Goal: Task Accomplishment & Management: Complete application form

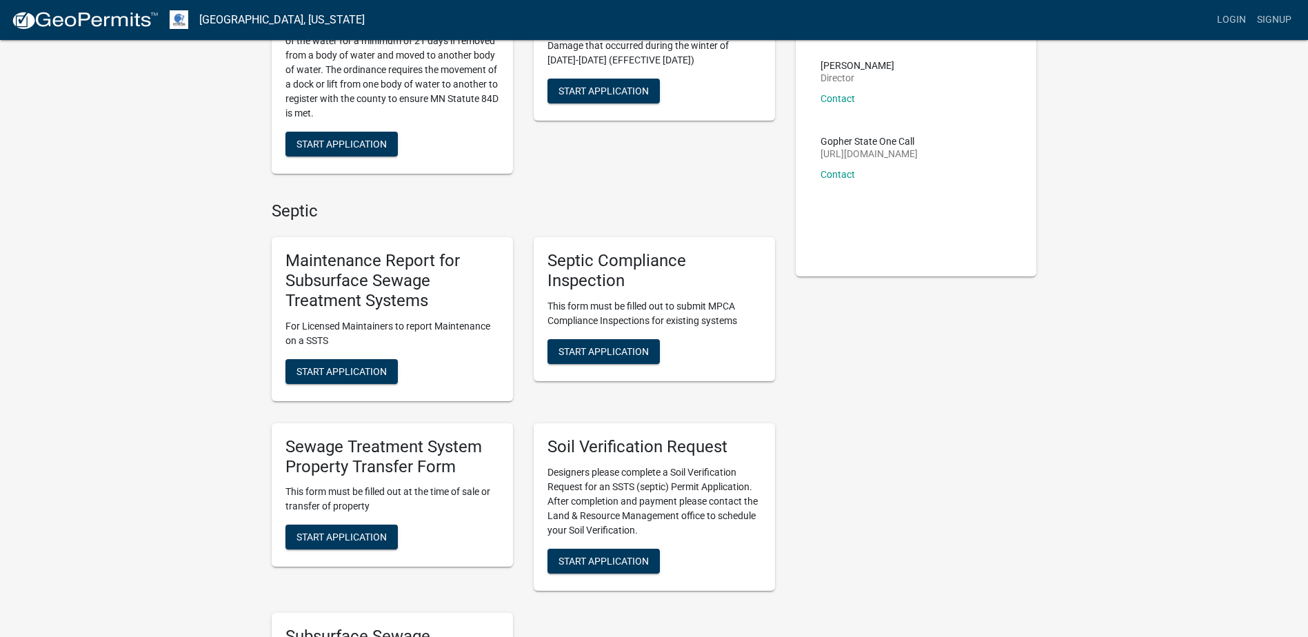
scroll to position [207, 0]
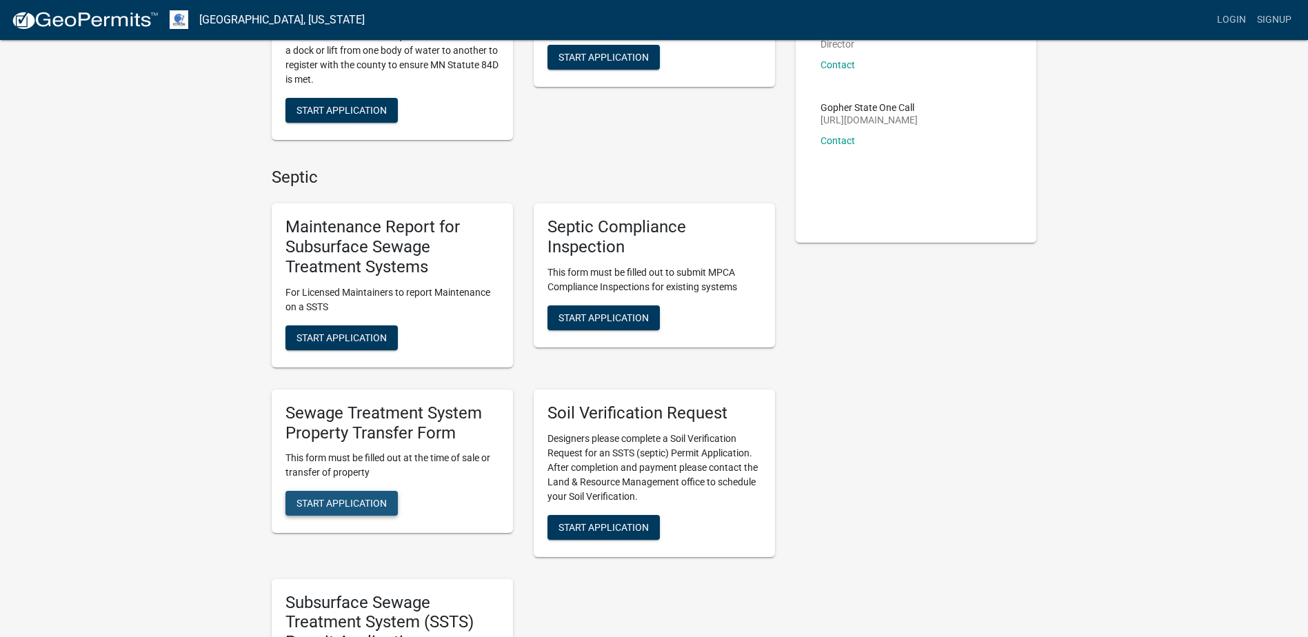
click at [354, 501] on span "Start Application" at bounding box center [342, 503] width 90 height 11
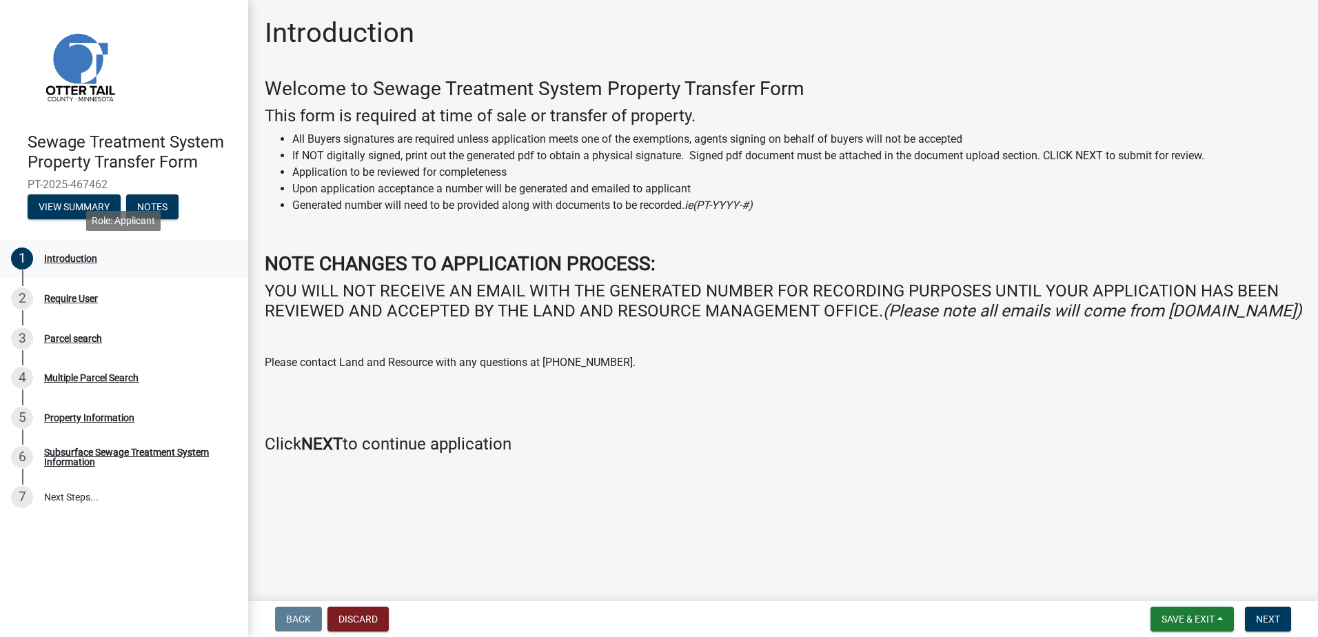
click at [66, 259] on div "Introduction" at bounding box center [70, 259] width 53 height 10
click at [69, 300] on div "Require User" at bounding box center [71, 299] width 54 height 10
click at [1281, 620] on span "Next" at bounding box center [1268, 619] width 24 height 11
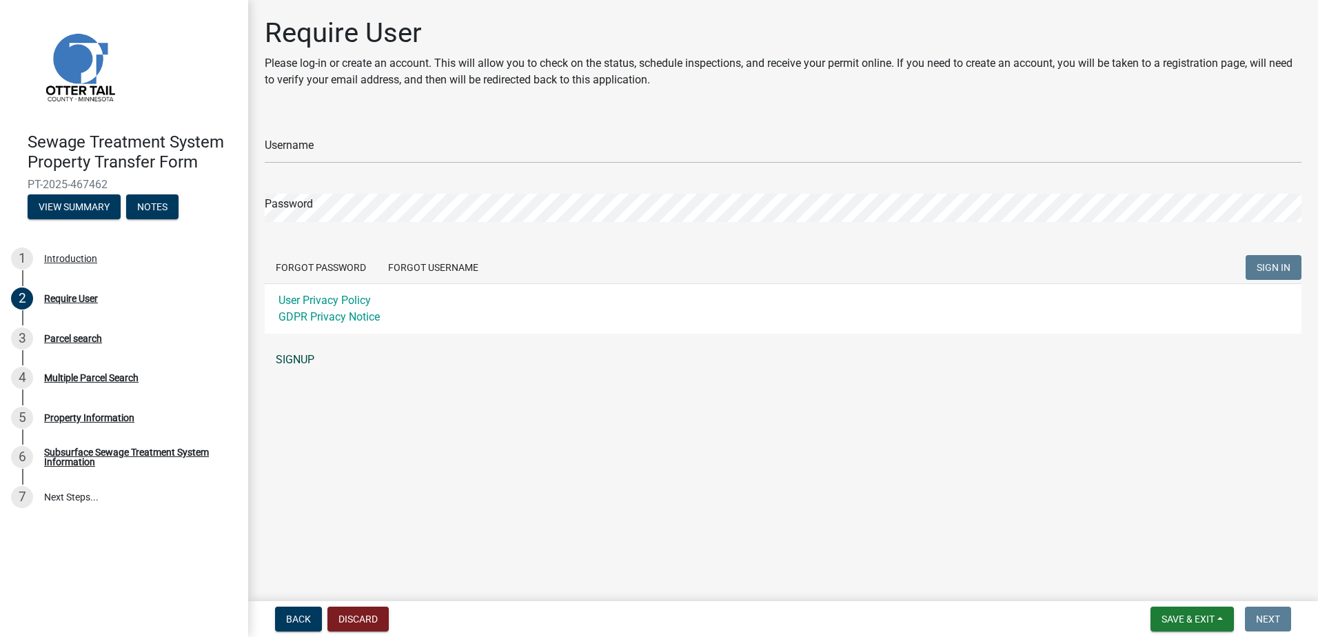
click at [311, 359] on link "SIGNUP" at bounding box center [783, 360] width 1037 height 28
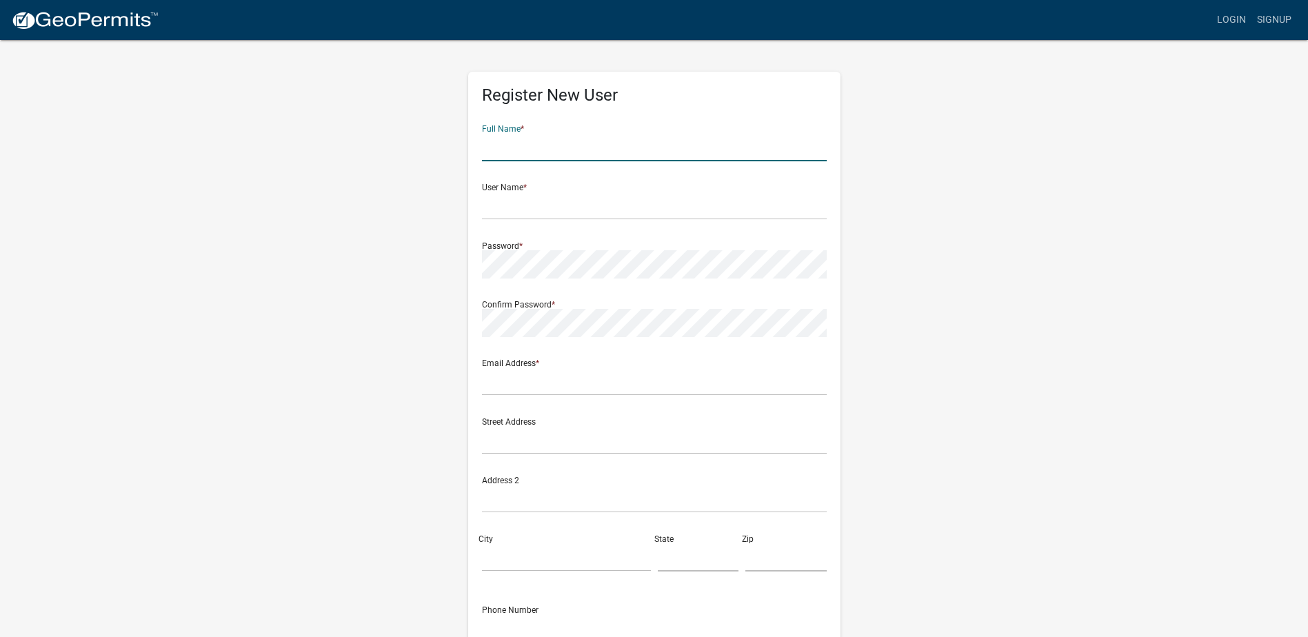
click at [588, 146] on input "text" at bounding box center [654, 147] width 345 height 28
type input "Nielsen"
type input "[EMAIL_ADDRESS][DOMAIN_NAME]"
click at [541, 143] on input "Nielsen" at bounding box center [654, 147] width 345 height 28
drag, startPoint x: 541, startPoint y: 142, endPoint x: 407, endPoint y: 163, distance: 135.5
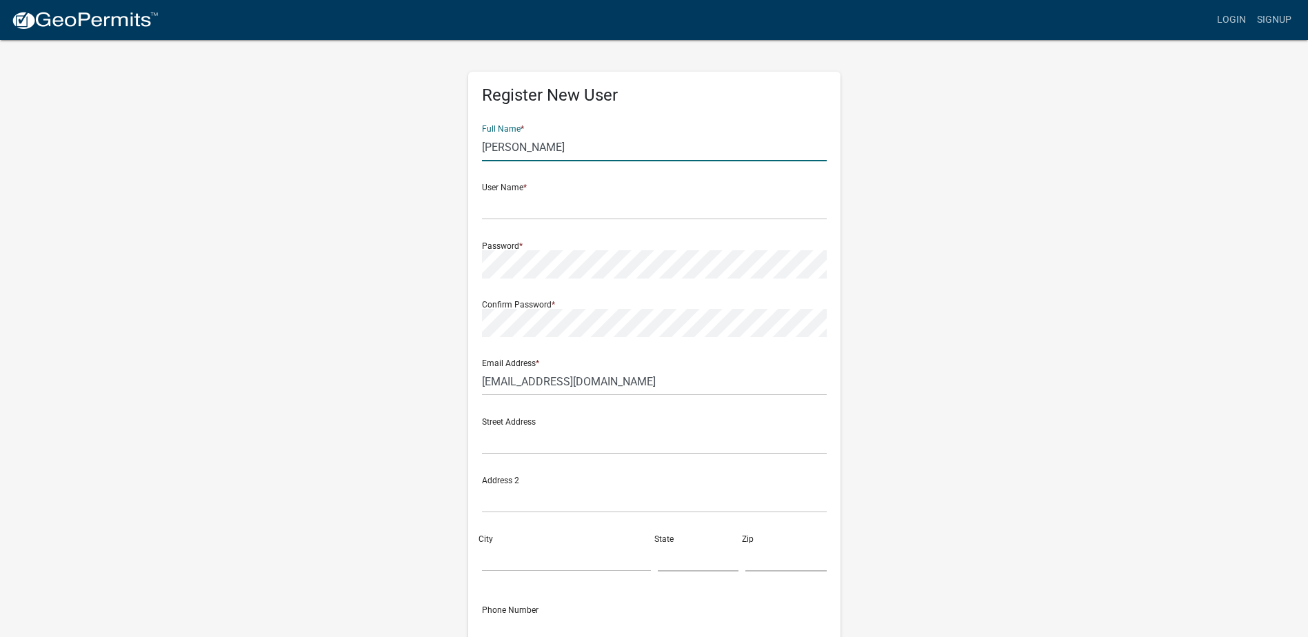
click at [413, 166] on div "Register New User Full Name * Nielsen User Name * Password * Confirm Password *…" at bounding box center [654, 408] width 786 height 738
type input "Todd G Nielsen"
type input "211 N Maple St"
type input "CRESTON"
type input "IA"
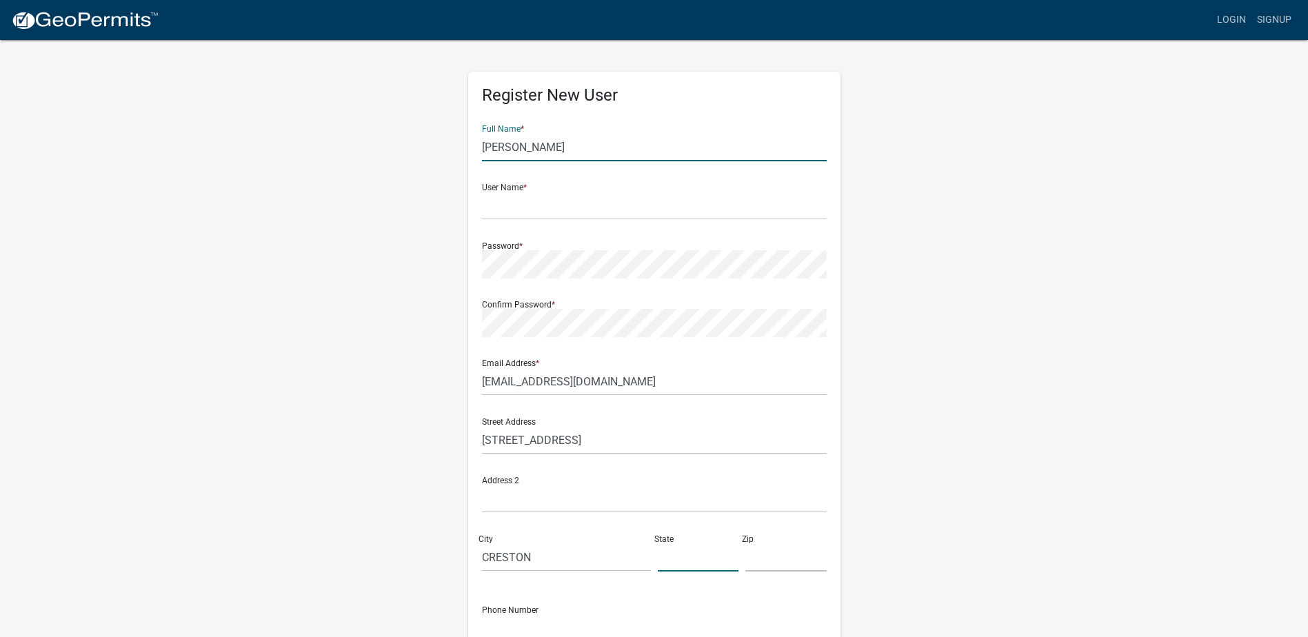
type input "50801"
type input "6417827007"
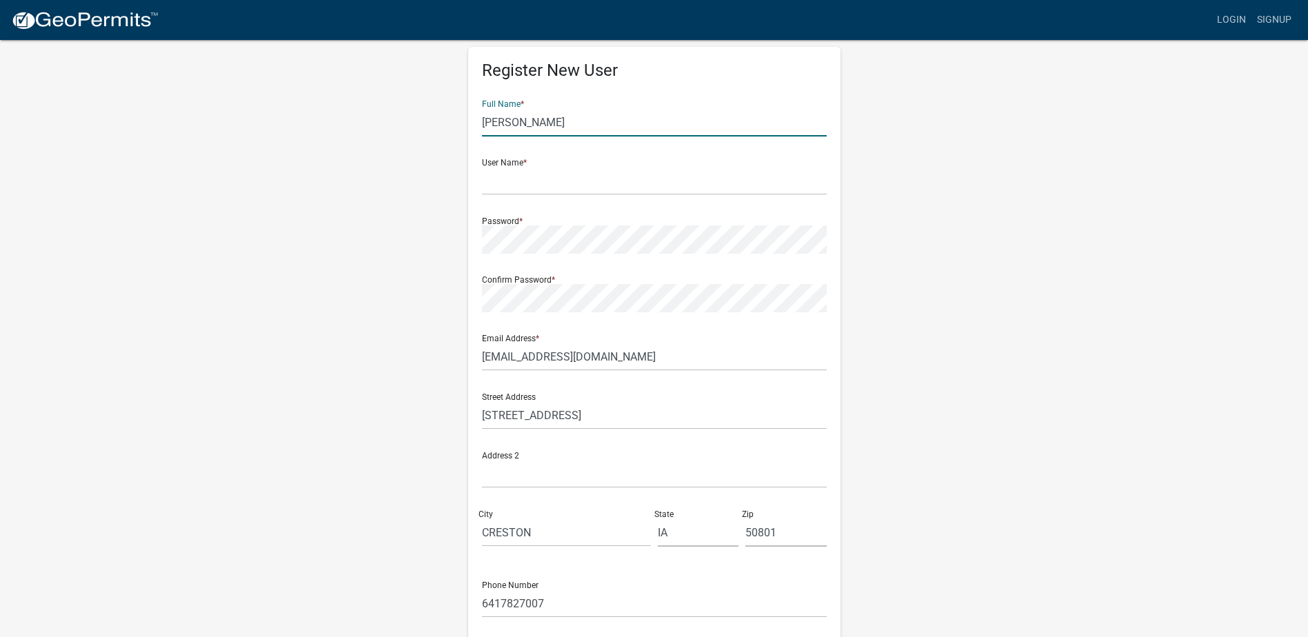
scroll to position [1, 0]
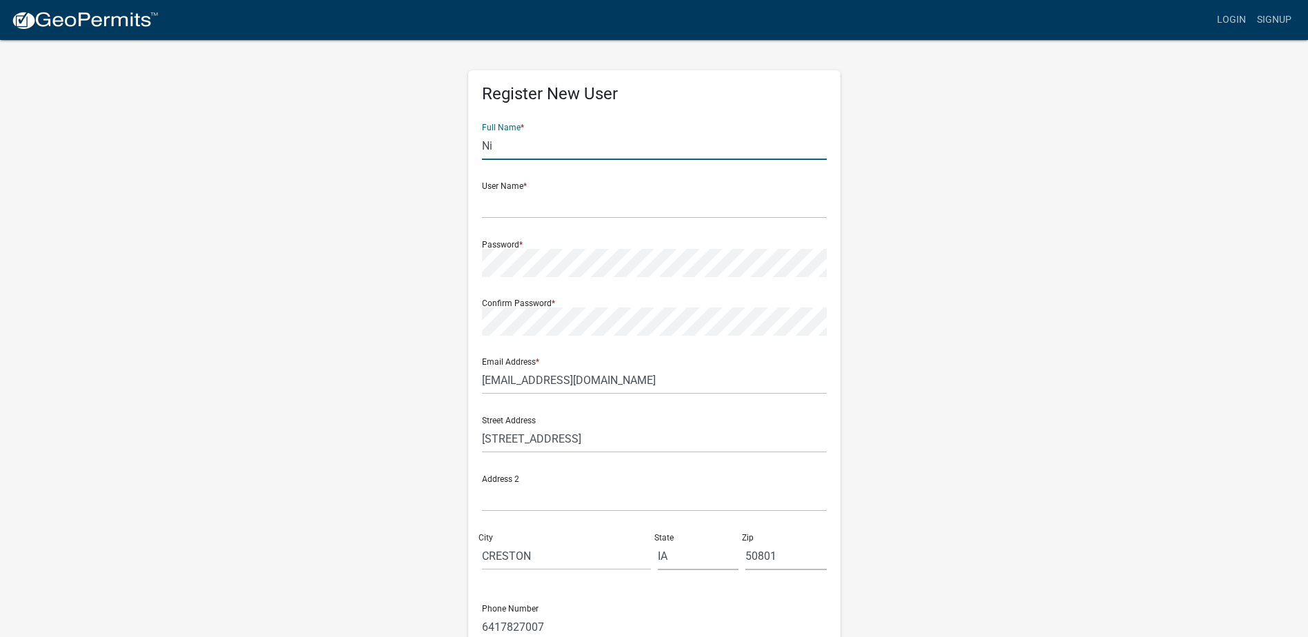
type input "N"
type input "Todd Nielsen"
click at [294, 279] on div "Register New User Full Name * Todd Nielsen User Name * Password * Confirm Passw…" at bounding box center [654, 406] width 786 height 738
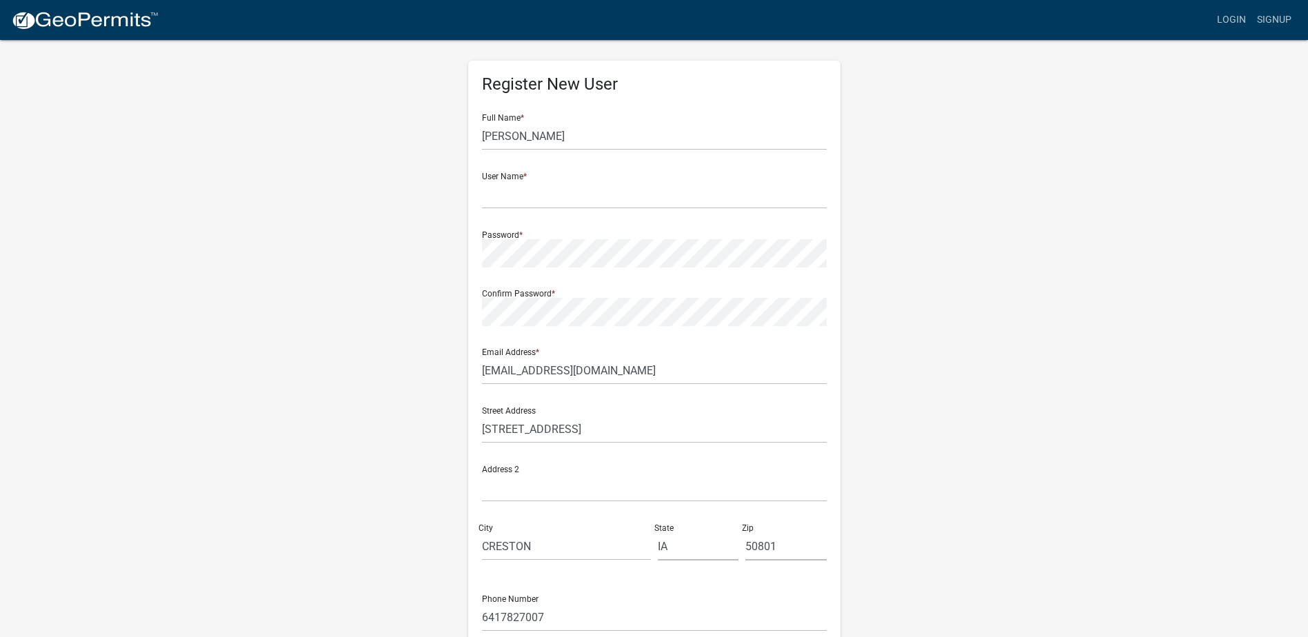
scroll to position [0, 0]
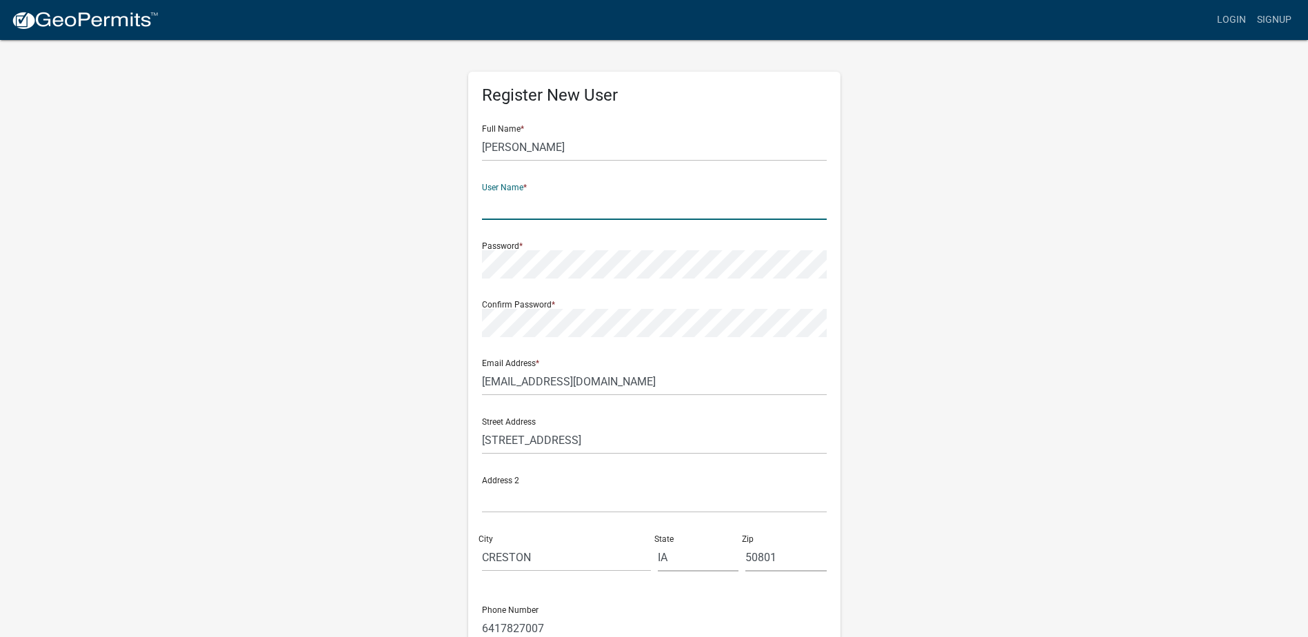
click at [532, 205] on input "text" at bounding box center [654, 206] width 345 height 28
type input "Nielslaw"
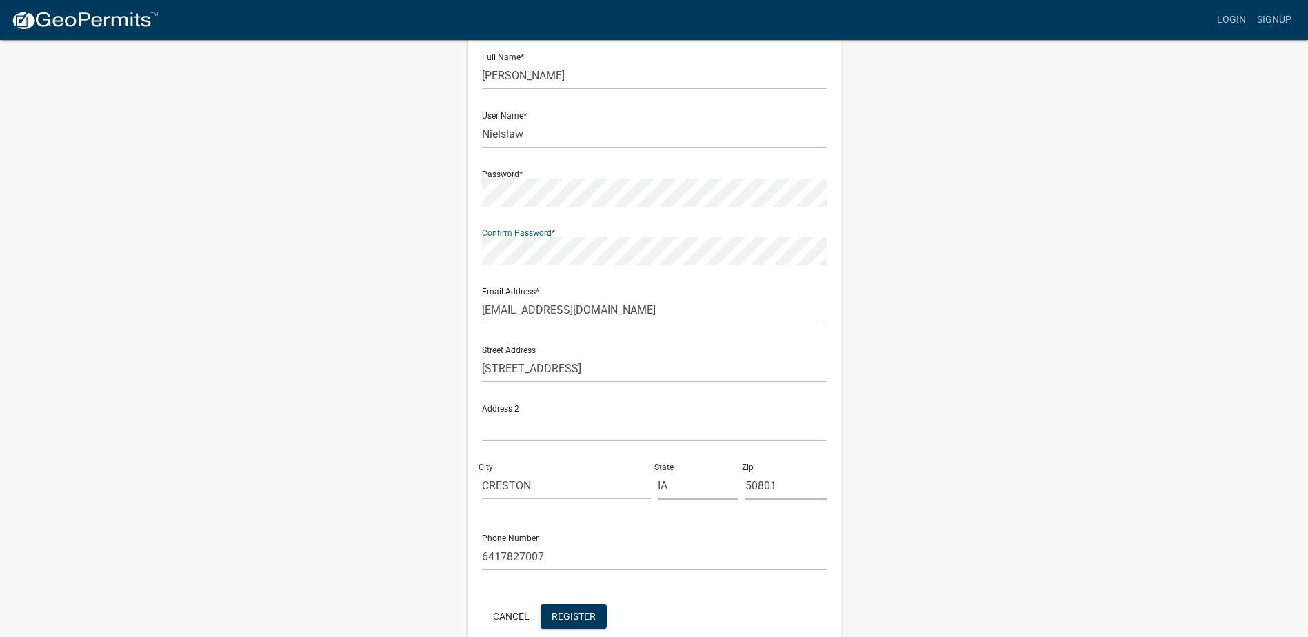
scroll to position [139, 0]
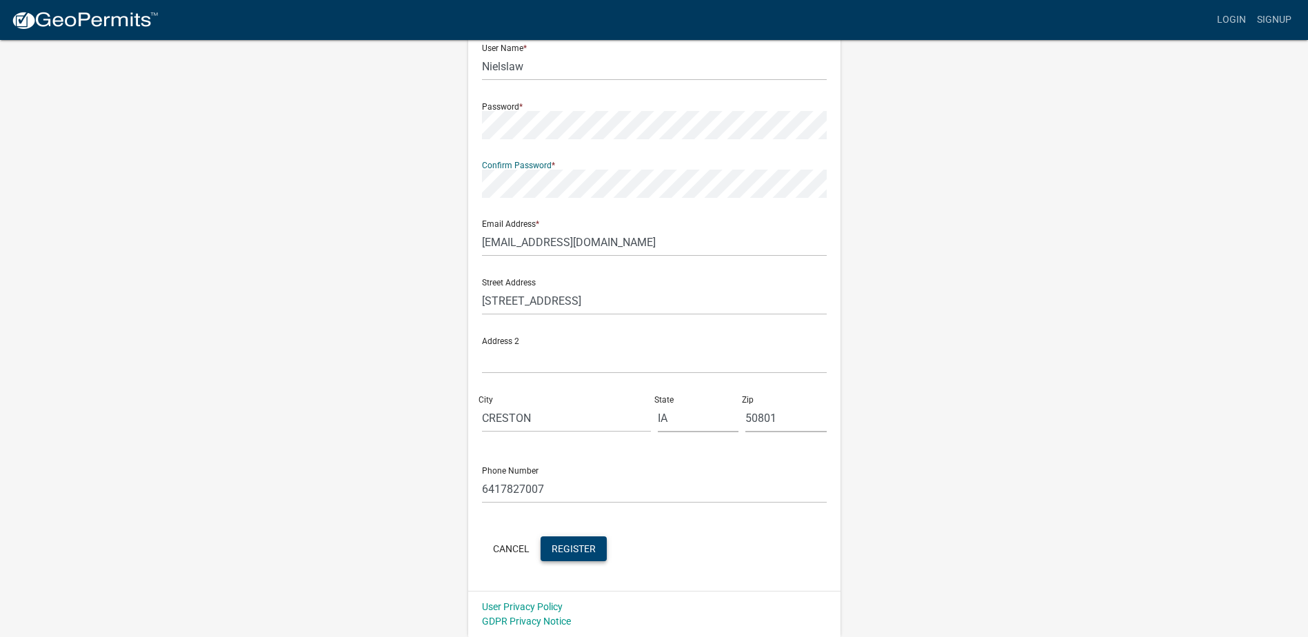
click at [576, 552] on span "Register" at bounding box center [574, 548] width 44 height 11
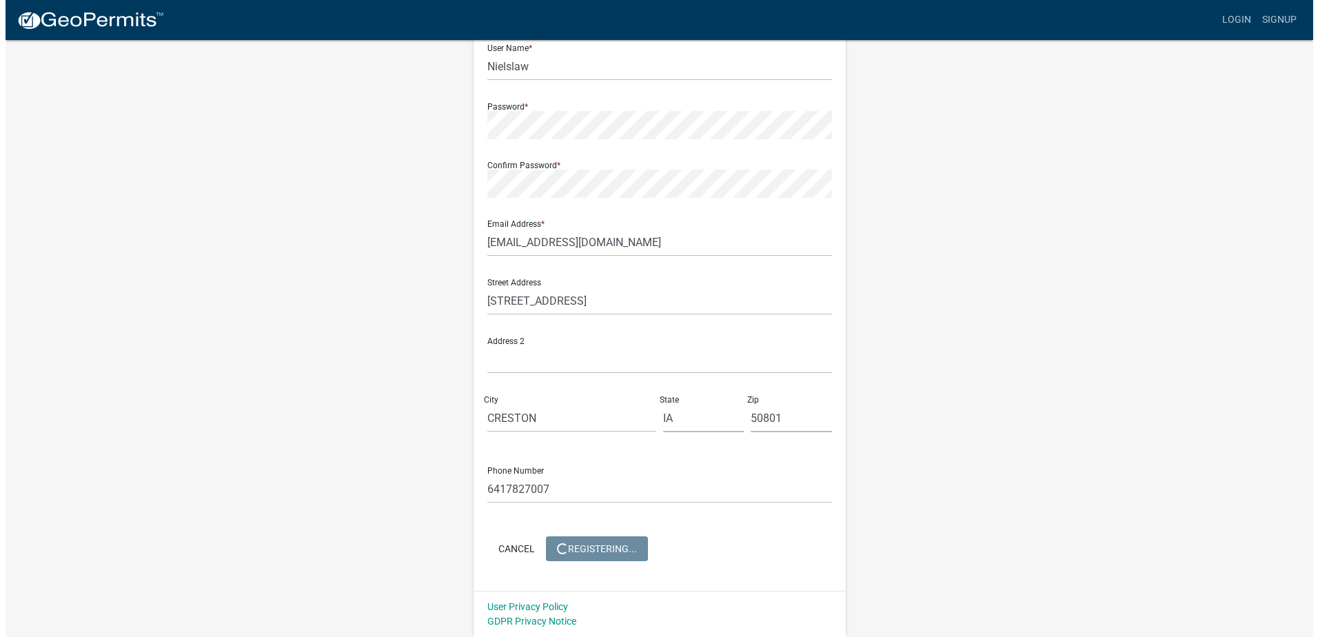
scroll to position [0, 0]
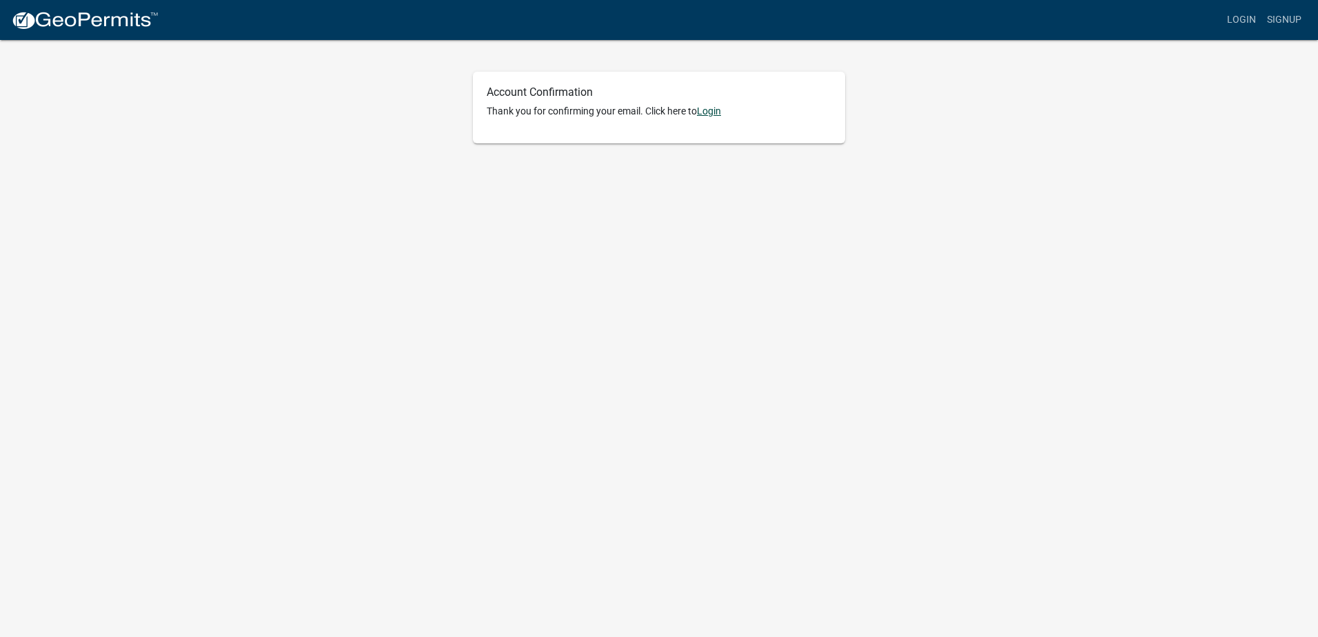
click at [710, 109] on link "Login" at bounding box center [709, 111] width 24 height 11
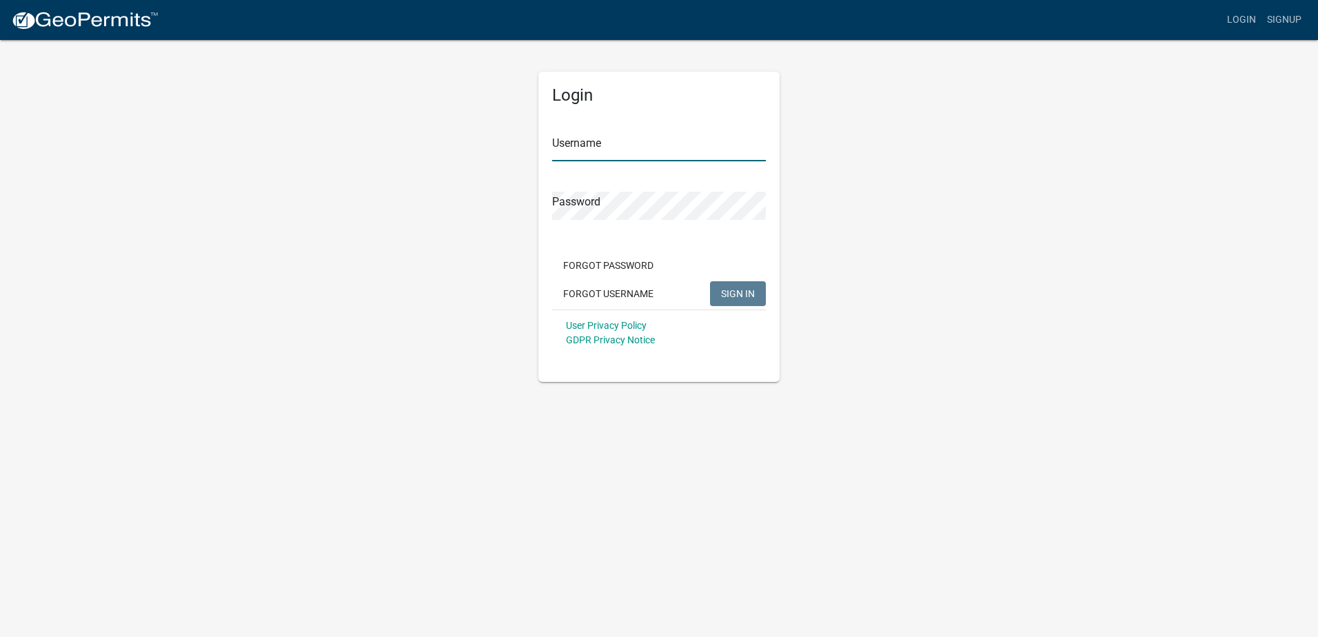
type input "Nielslaw"
click at [729, 297] on span "SIGN IN" at bounding box center [738, 293] width 34 height 11
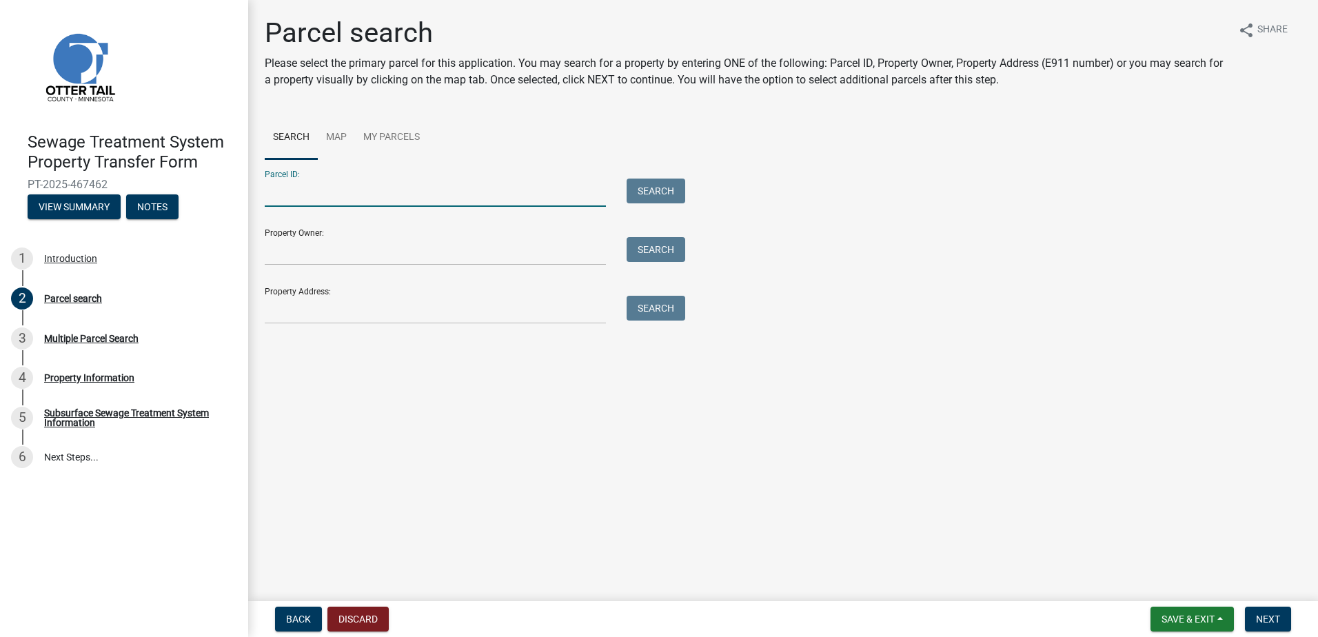
click at [305, 192] on input "Parcel ID:" at bounding box center [435, 193] width 341 height 28
type input "37-000-99-1293-000"
click at [322, 256] on input "Property Owner:" at bounding box center [435, 251] width 341 height 28
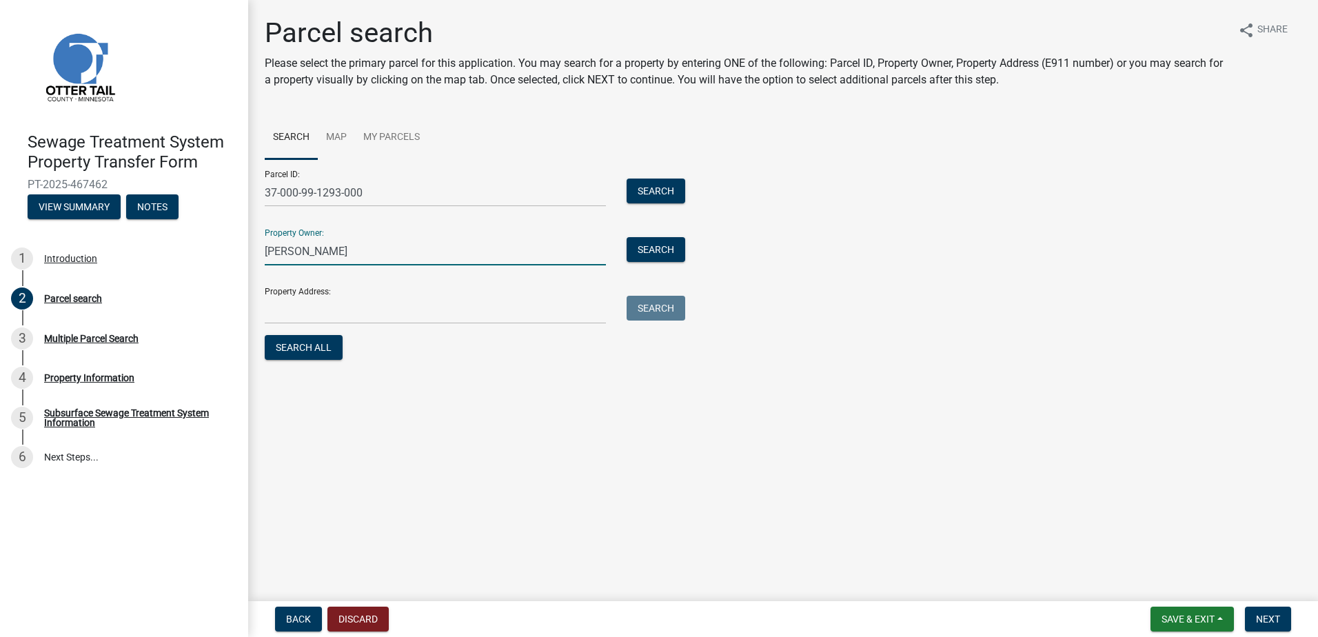
type input "[PERSON_NAME]"
click at [361, 289] on div "Property Address: Search" at bounding box center [472, 301] width 414 height 48
click at [297, 308] on input "Property Address:" at bounding box center [435, 310] width 341 height 28
click at [308, 350] on button "Search All" at bounding box center [304, 347] width 78 height 25
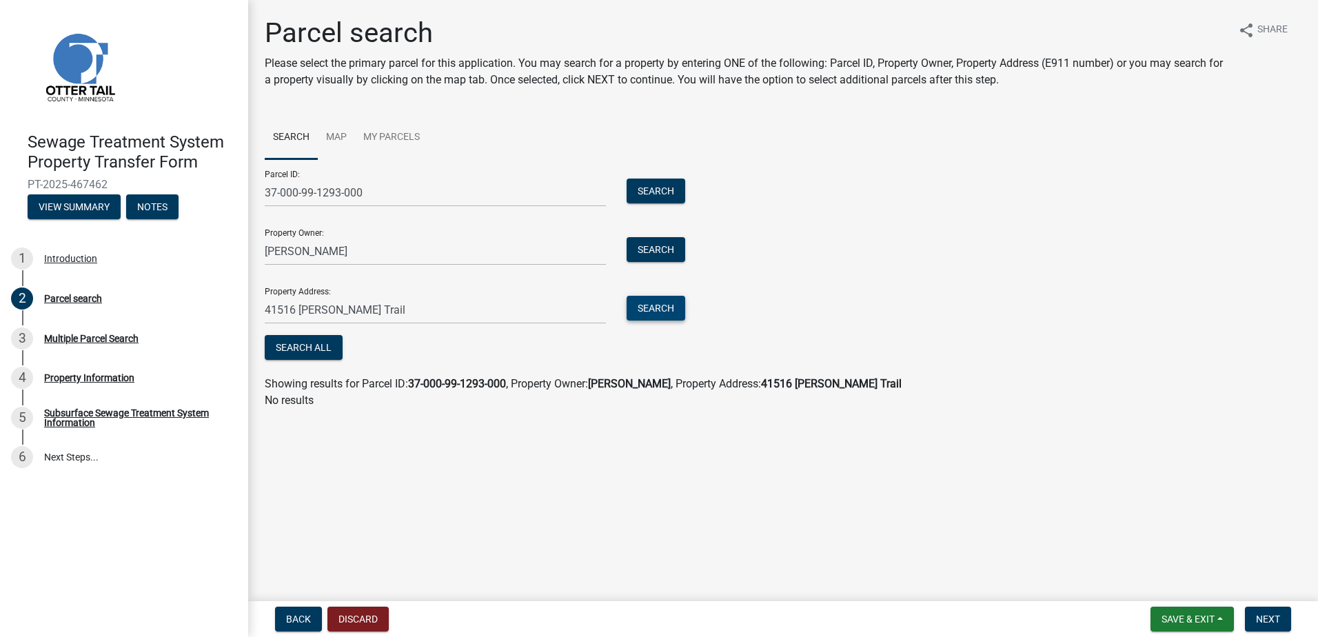
click at [646, 303] on button "Search" at bounding box center [656, 308] width 59 height 25
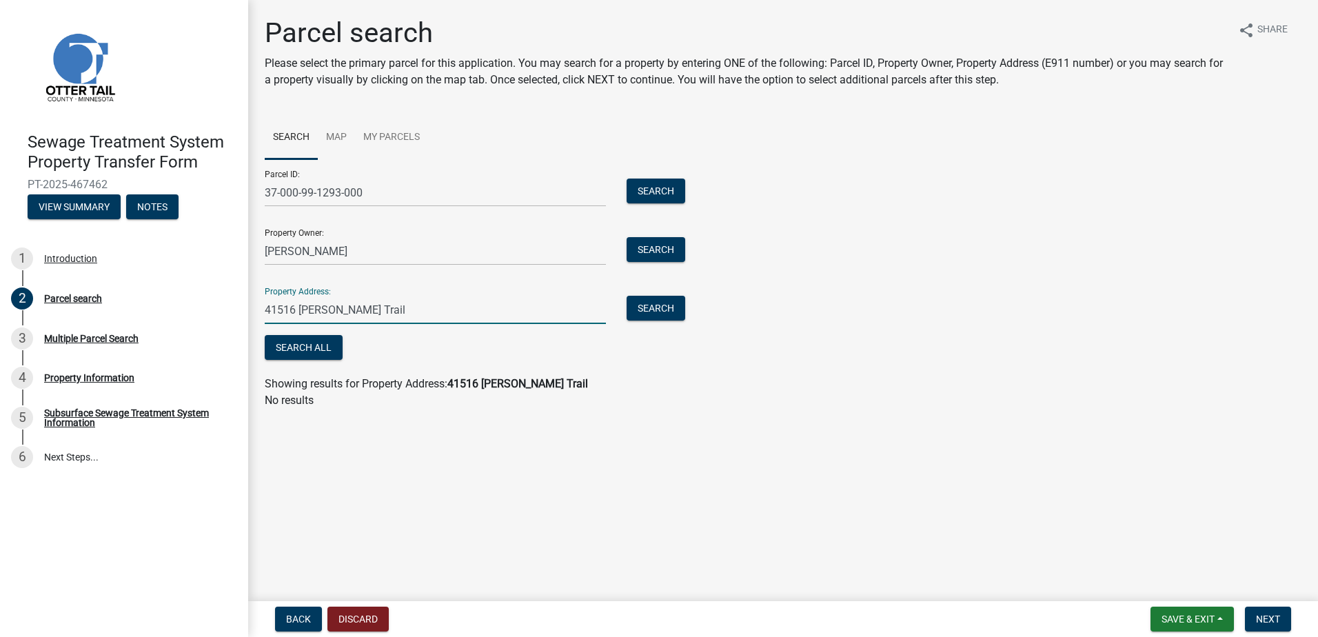
click at [366, 312] on input "41516 [PERSON_NAME] Trail" at bounding box center [435, 310] width 341 height 28
click at [355, 312] on input "41516 [PERSON_NAME] Trail [GEOGRAPHIC_DATA]" at bounding box center [435, 310] width 341 height 28
click at [434, 305] on input "[STREET_ADDRESS][PERSON_NAME]" at bounding box center [435, 310] width 341 height 28
type input "[STREET_ADDRESS][PERSON_NAME]"
click at [301, 347] on button "Search All" at bounding box center [304, 347] width 78 height 25
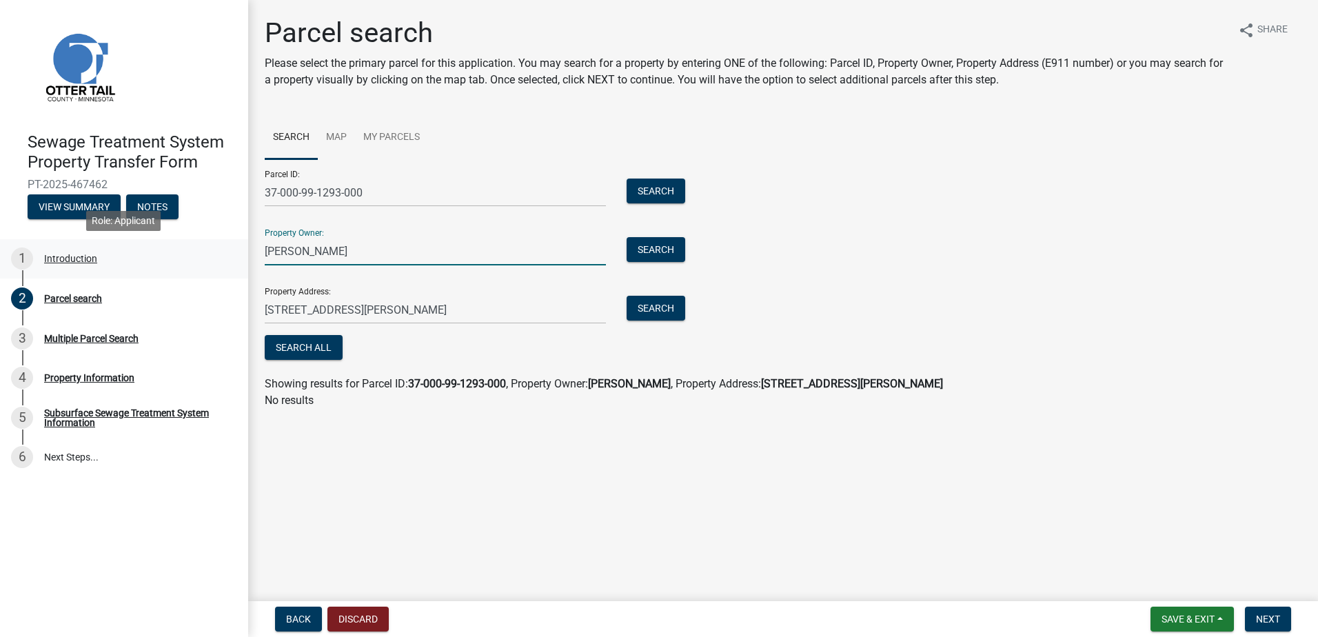
drag, startPoint x: 356, startPoint y: 250, endPoint x: 214, endPoint y: 260, distance: 142.4
click at [214, 260] on div "Sewage Treatment System Property Transfer Form PT-2025-467462 View Summary Note…" at bounding box center [659, 318] width 1318 height 637
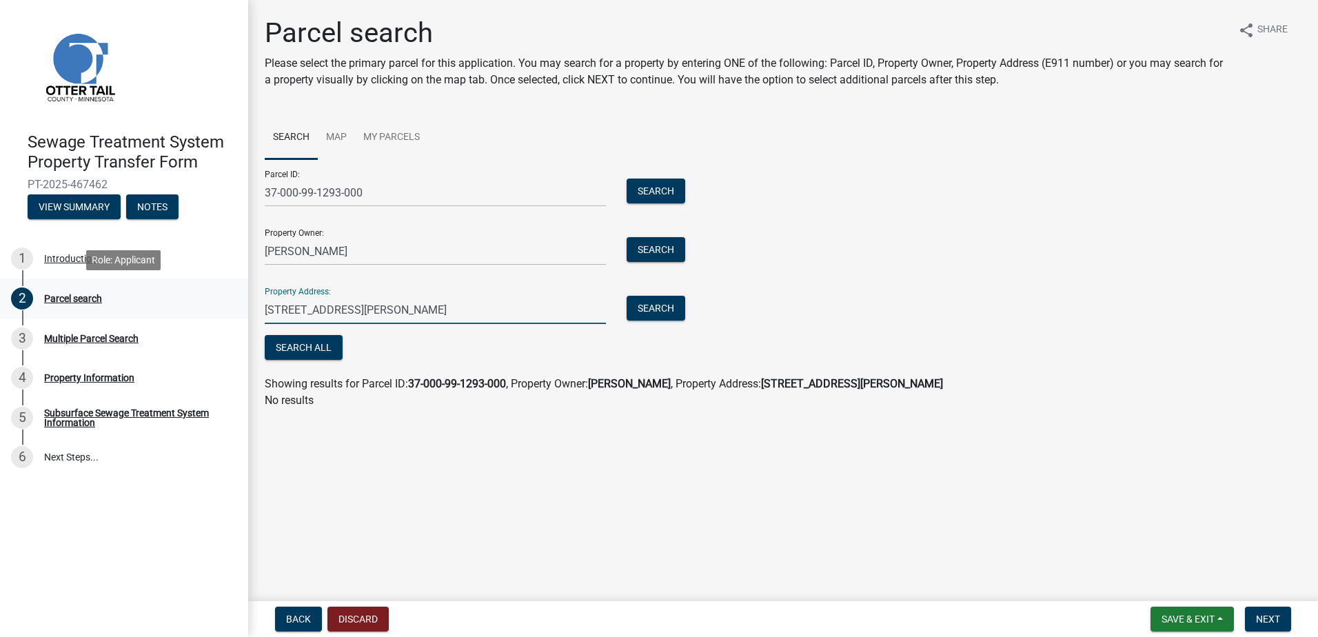
drag, startPoint x: 508, startPoint y: 305, endPoint x: 194, endPoint y: 286, distance: 314.3
click at [194, 286] on div "Sewage Treatment System Property Transfer Form PT-2025-467462 View Summary Note…" at bounding box center [659, 318] width 1318 height 637
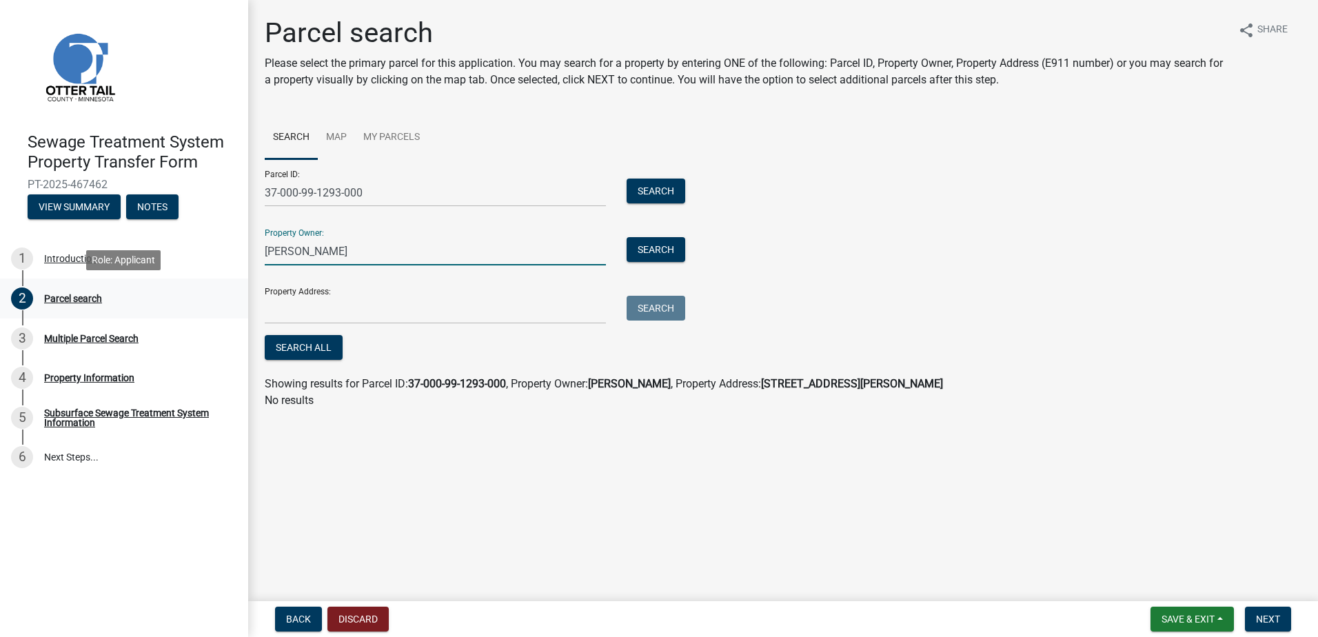
drag, startPoint x: 279, startPoint y: 263, endPoint x: 188, endPoint y: 281, distance: 92.8
click at [197, 281] on div "Sewage Treatment System Property Transfer Form PT-2025-467462 View Summary Note…" at bounding box center [659, 318] width 1318 height 637
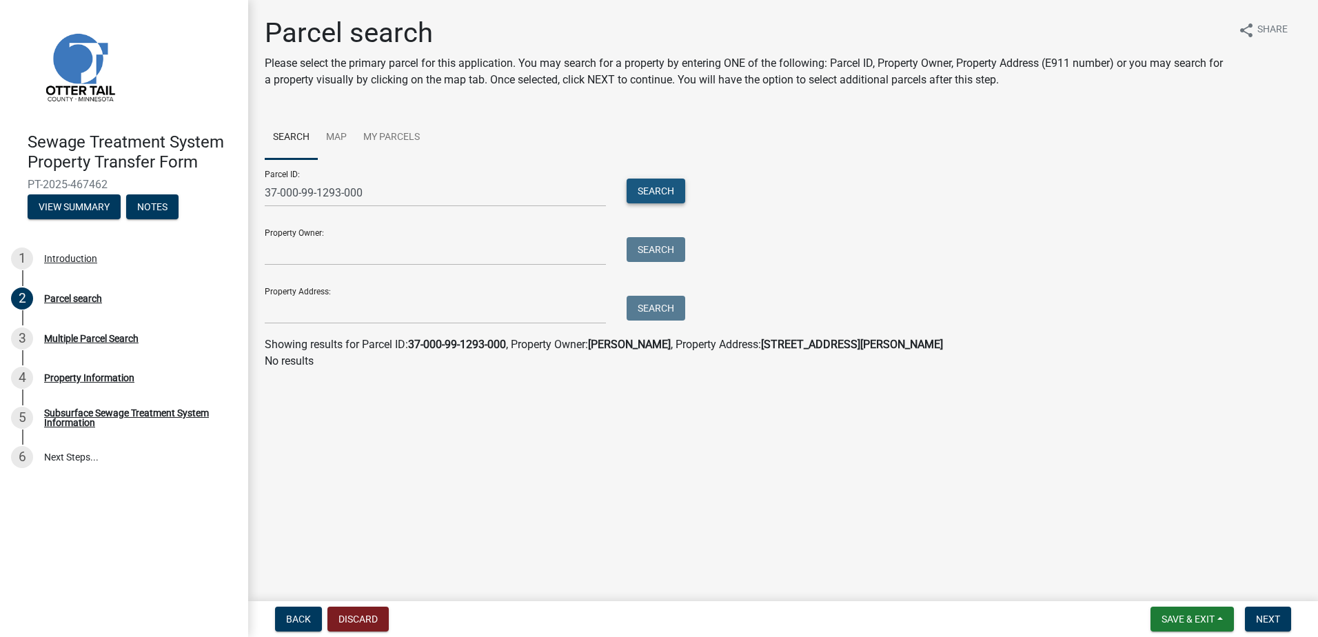
click at [650, 201] on button "Search" at bounding box center [656, 191] width 59 height 25
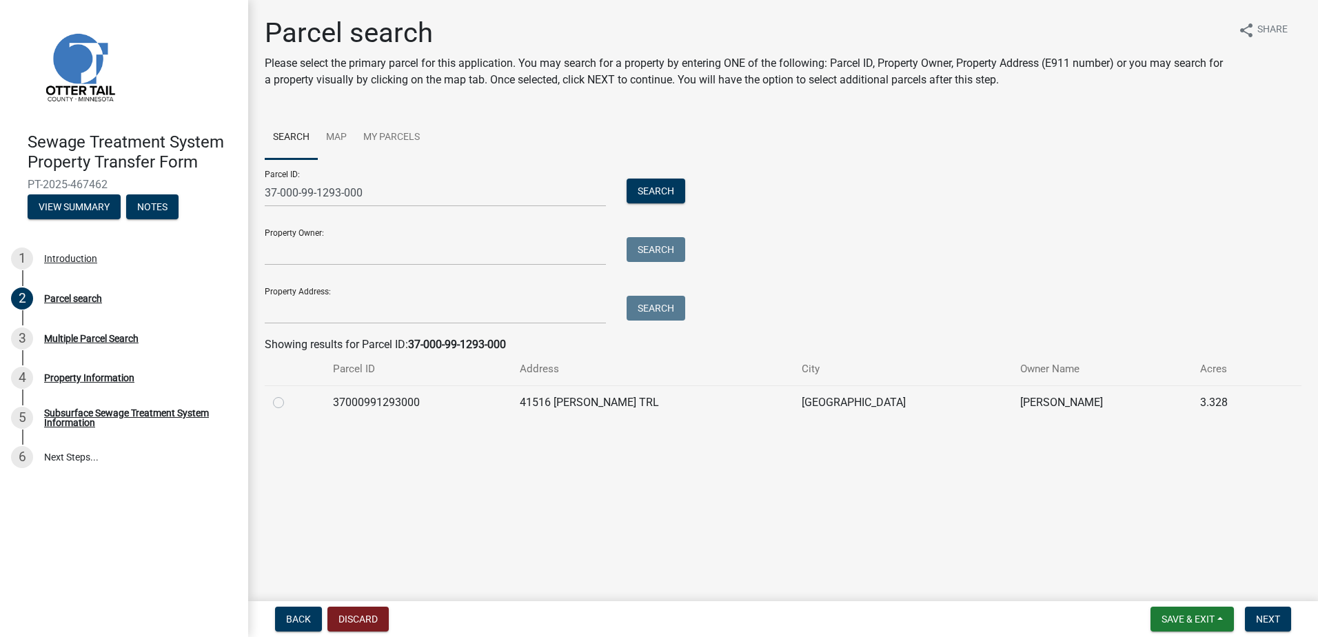
click at [290, 394] on label at bounding box center [290, 394] width 0 height 0
click at [290, 401] on input "radio" at bounding box center [294, 398] width 9 height 9
radio input "true"
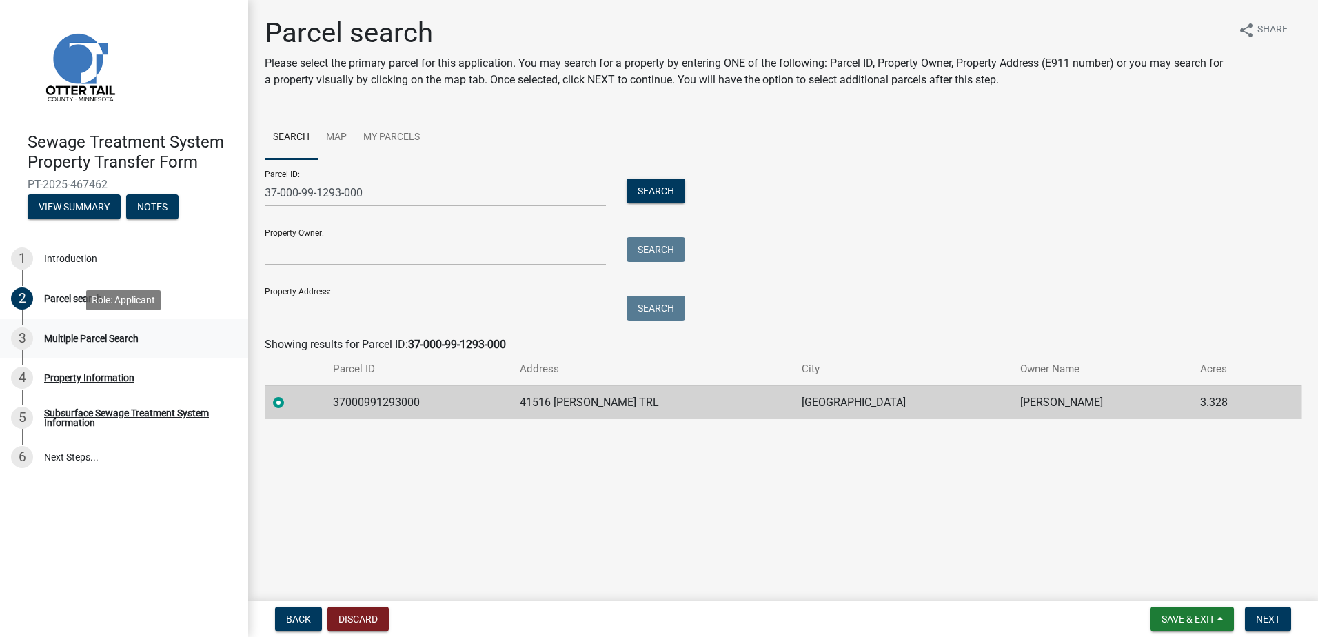
click at [60, 338] on div "Multiple Parcel Search" at bounding box center [91, 339] width 94 height 10
click at [1267, 630] on button "Next" at bounding box center [1268, 619] width 46 height 25
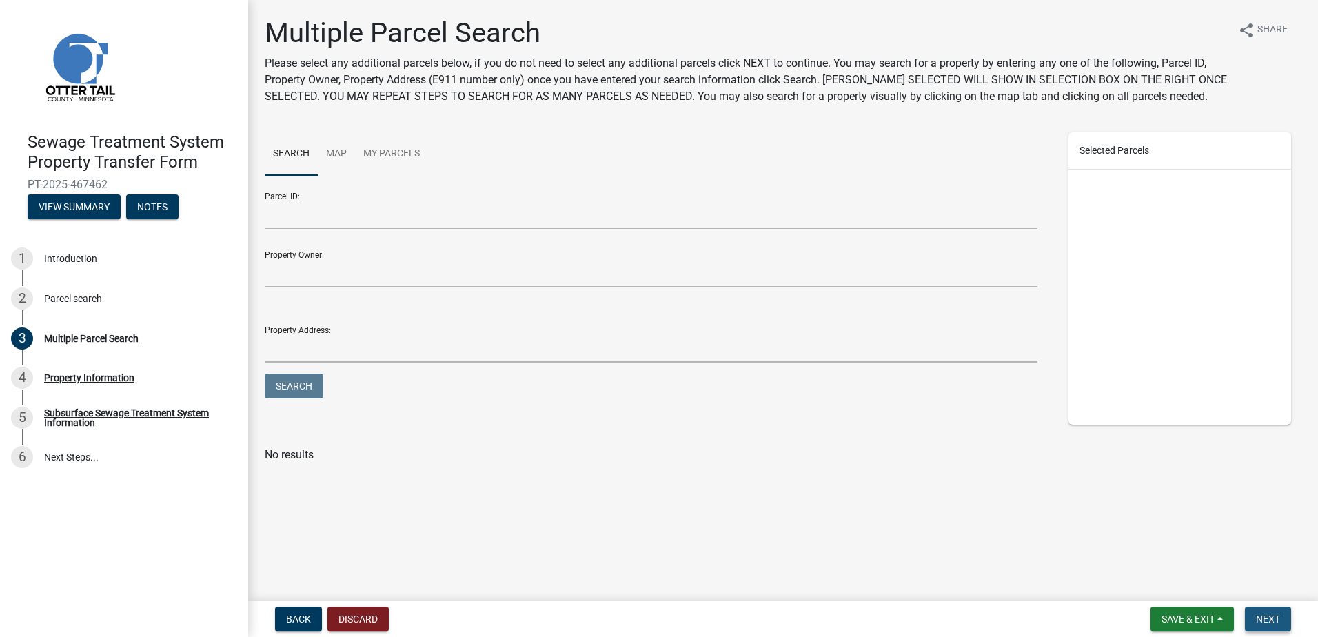
click at [1270, 621] on span "Next" at bounding box center [1268, 619] width 24 height 11
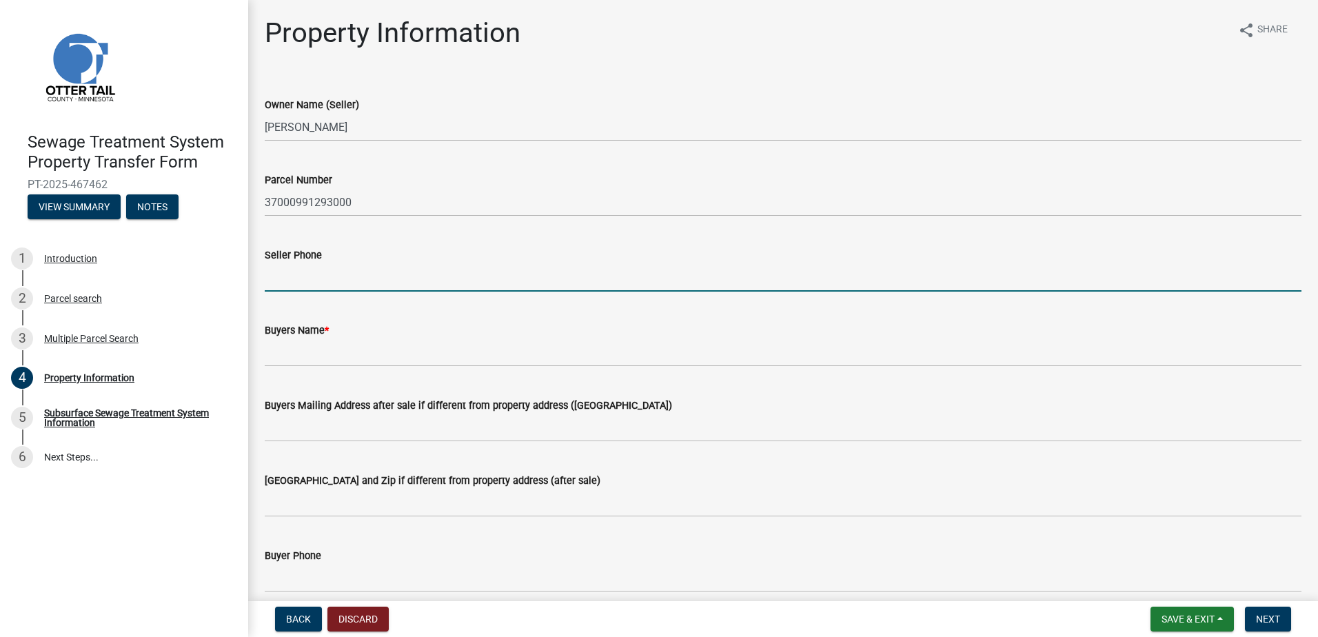
click at [326, 273] on input "Seller Phone" at bounding box center [783, 277] width 1037 height 28
type input "[PHONE_NUMBER]"
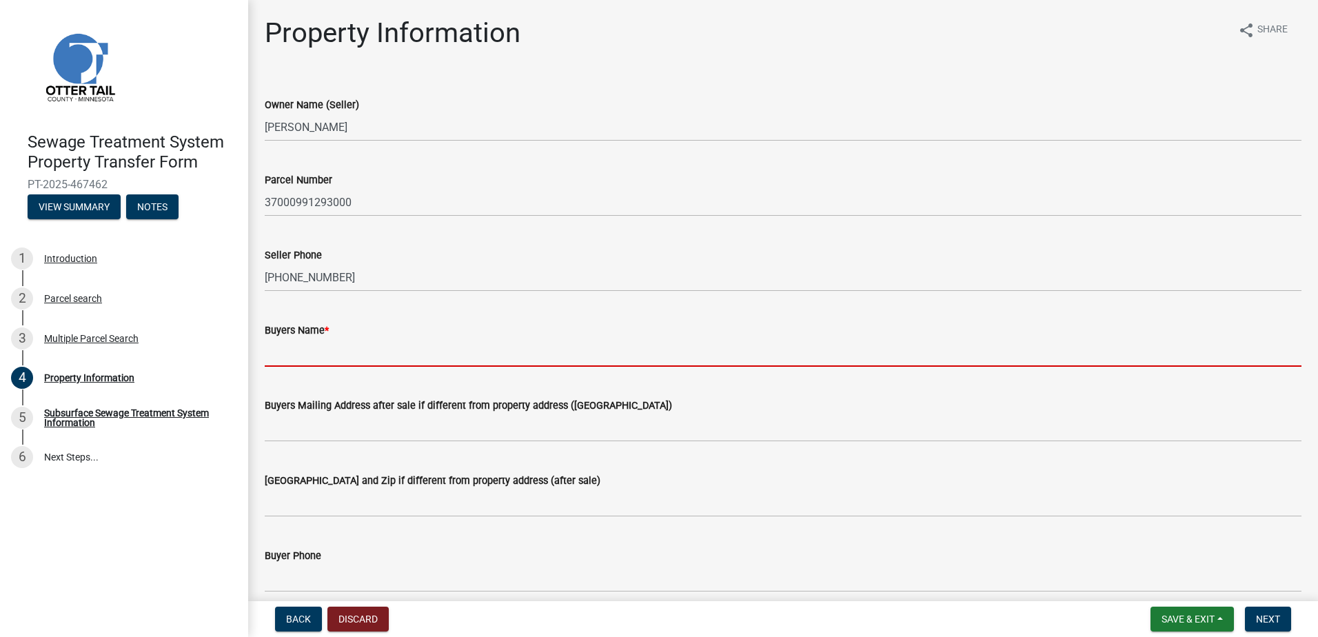
click at [323, 353] on input "Buyers Name *" at bounding box center [783, 353] width 1037 height 28
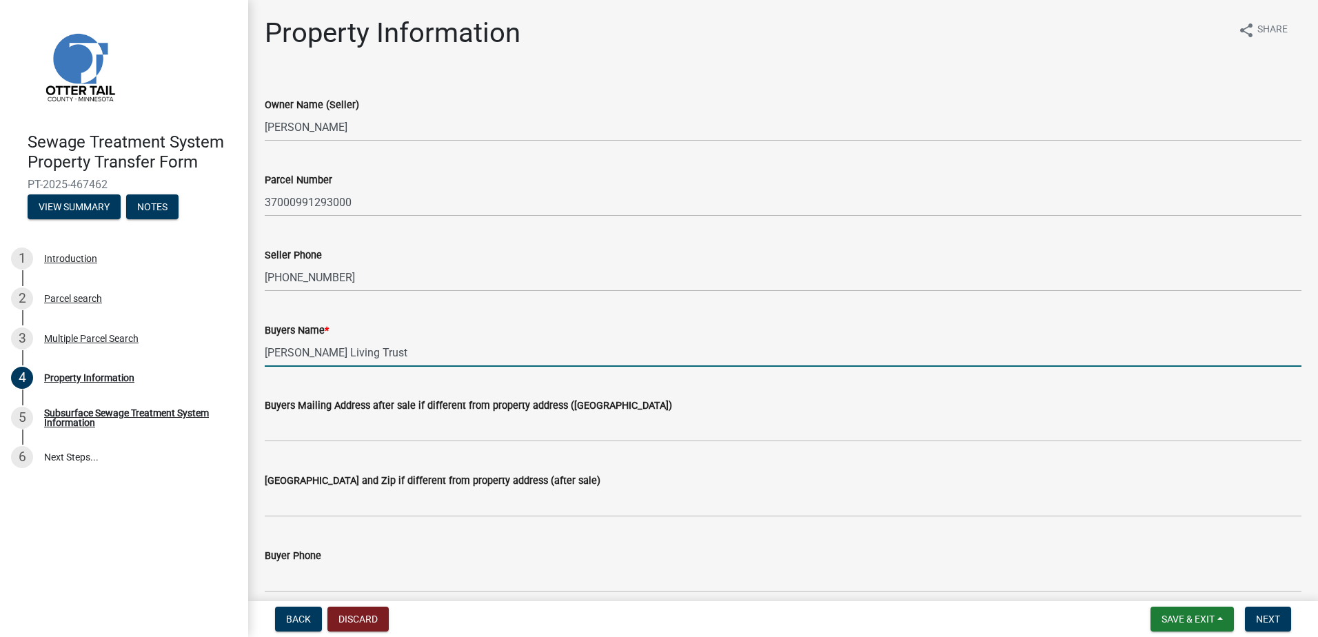
type input "[PERSON_NAME] Living Trust"
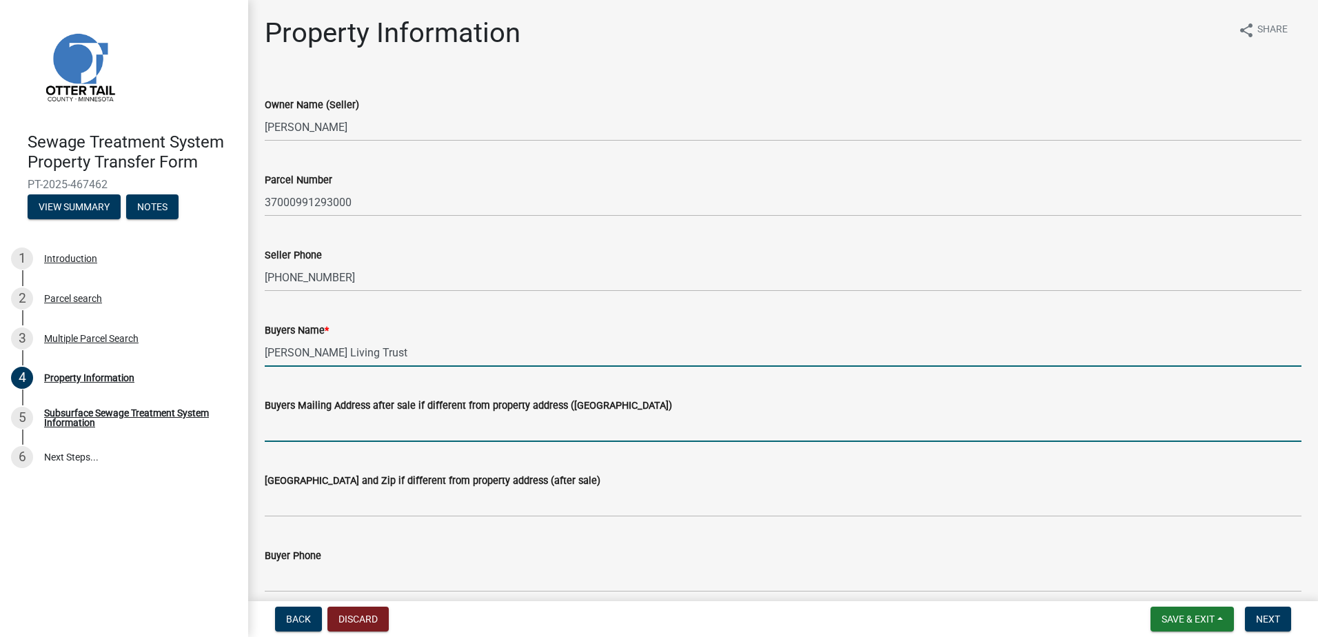
click at [285, 425] on input "Buyers Mailing Address after sale if different from property address ([GEOGRAPH…" at bounding box center [783, 428] width 1037 height 28
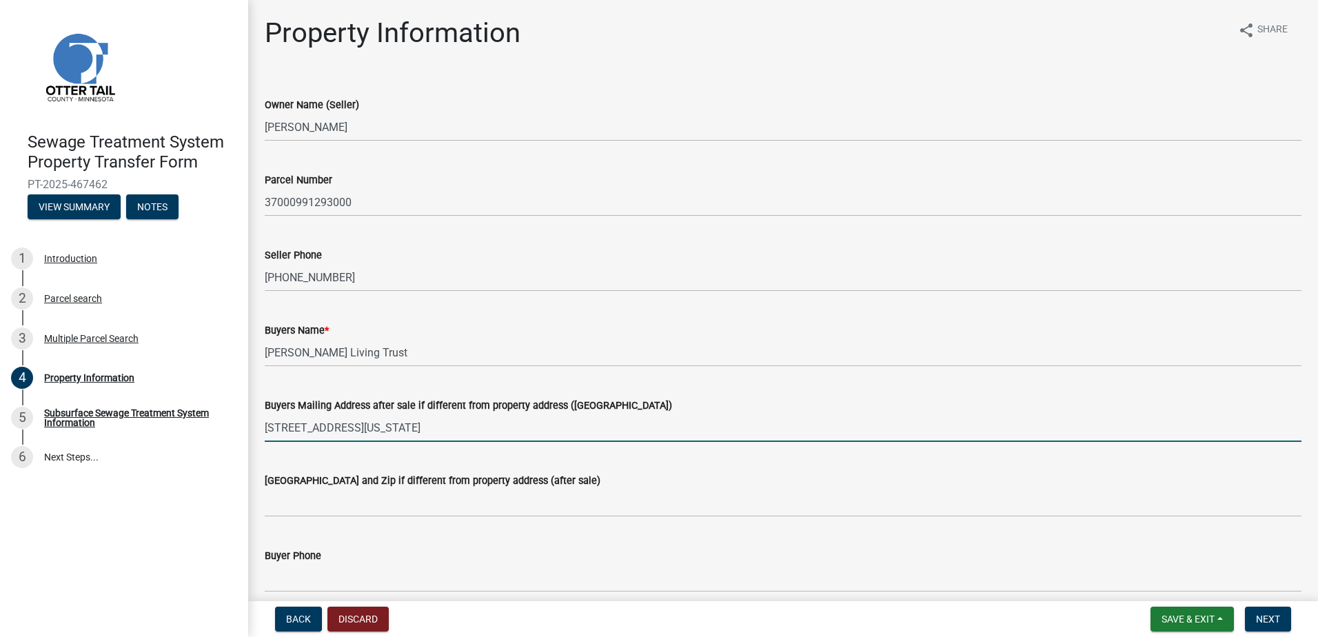
type input "[STREET_ADDRESS][US_STATE]"
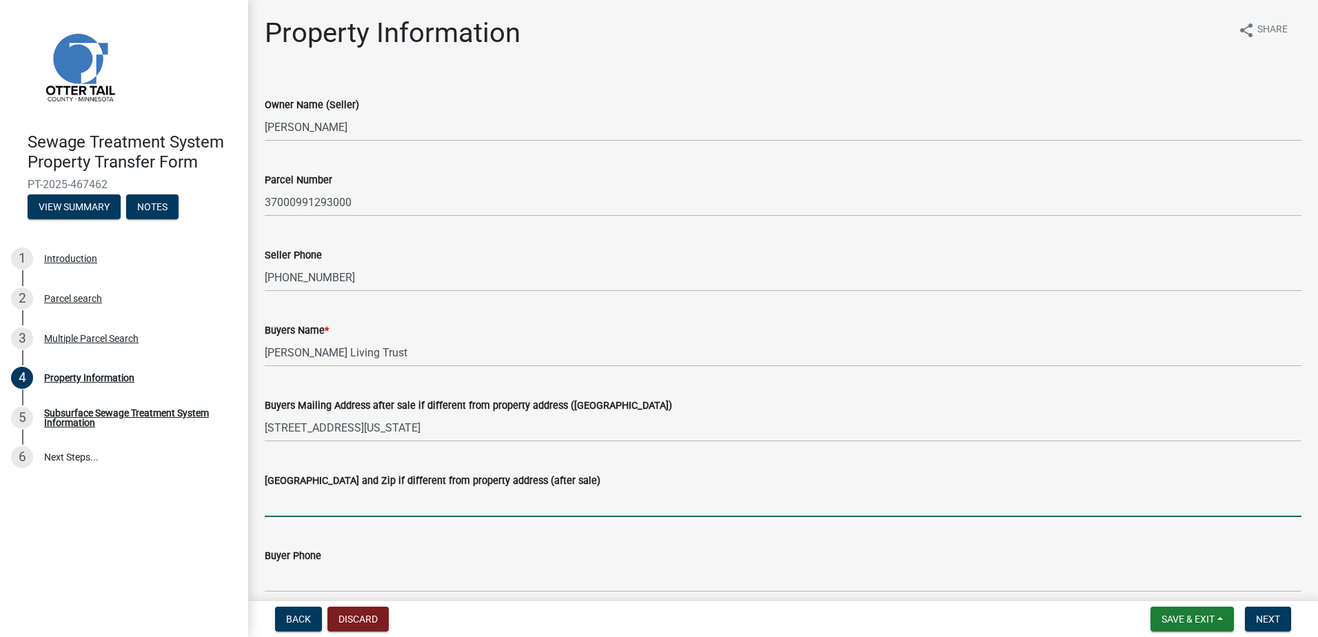
click at [329, 507] on input "[GEOGRAPHIC_DATA] and Zip if different from property address (after sale)" at bounding box center [783, 503] width 1037 height 28
type input "2420"
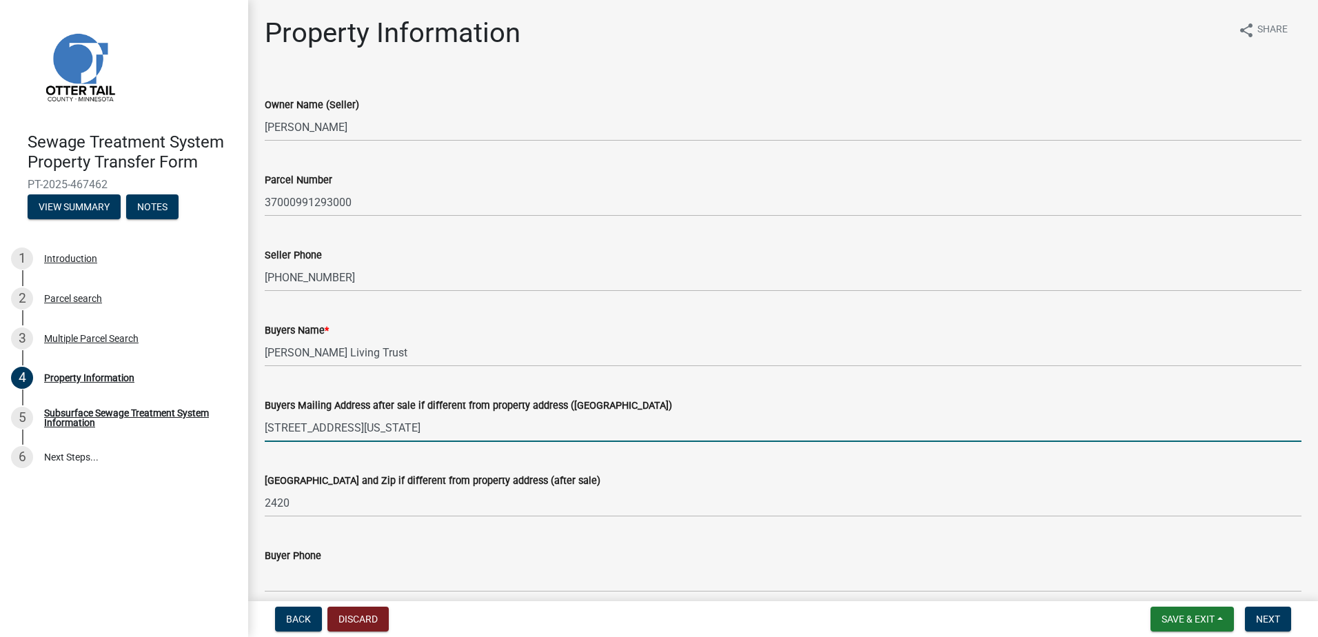
click at [321, 425] on input "[STREET_ADDRESS][US_STATE]" at bounding box center [783, 428] width 1037 height 28
type input "[STREET_ADDRESS][US_STATE]"
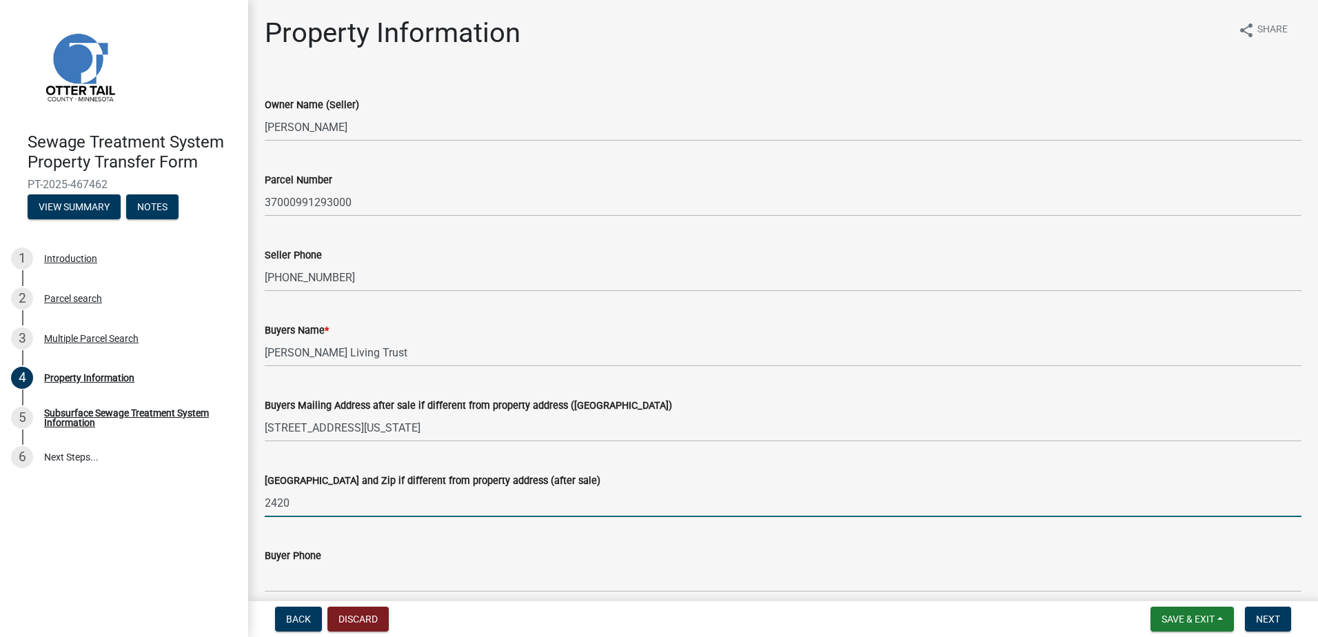
click at [302, 497] on input "2420" at bounding box center [783, 503] width 1037 height 28
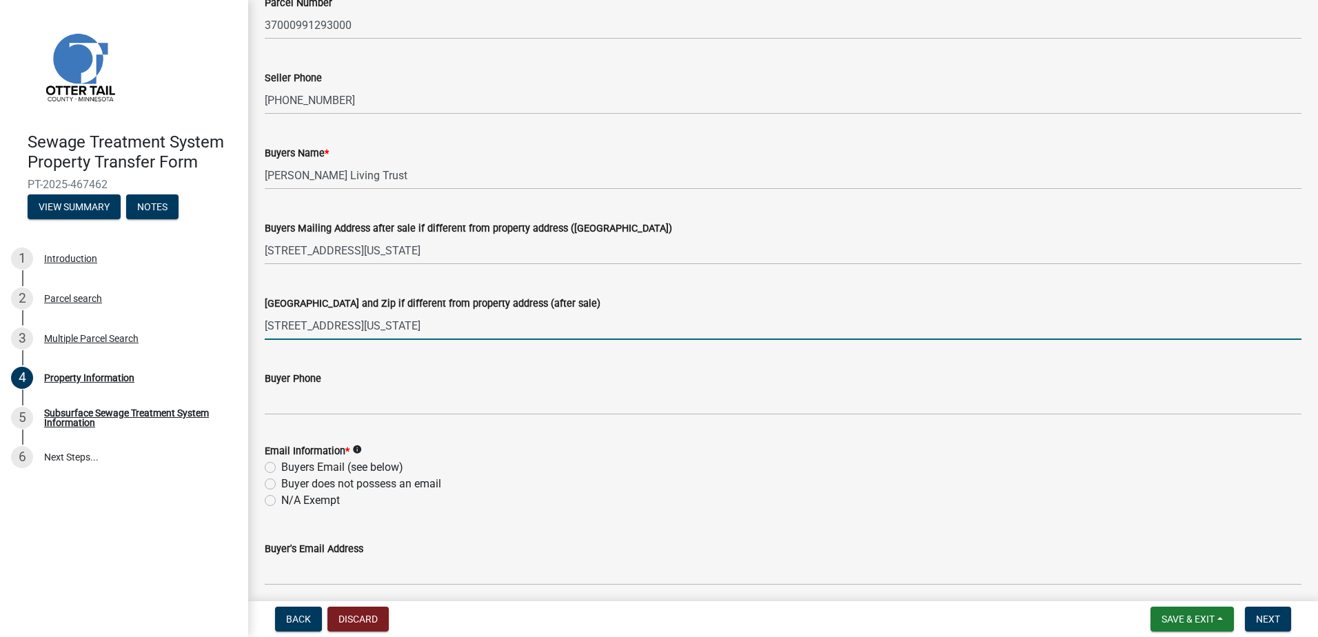
scroll to position [207, 0]
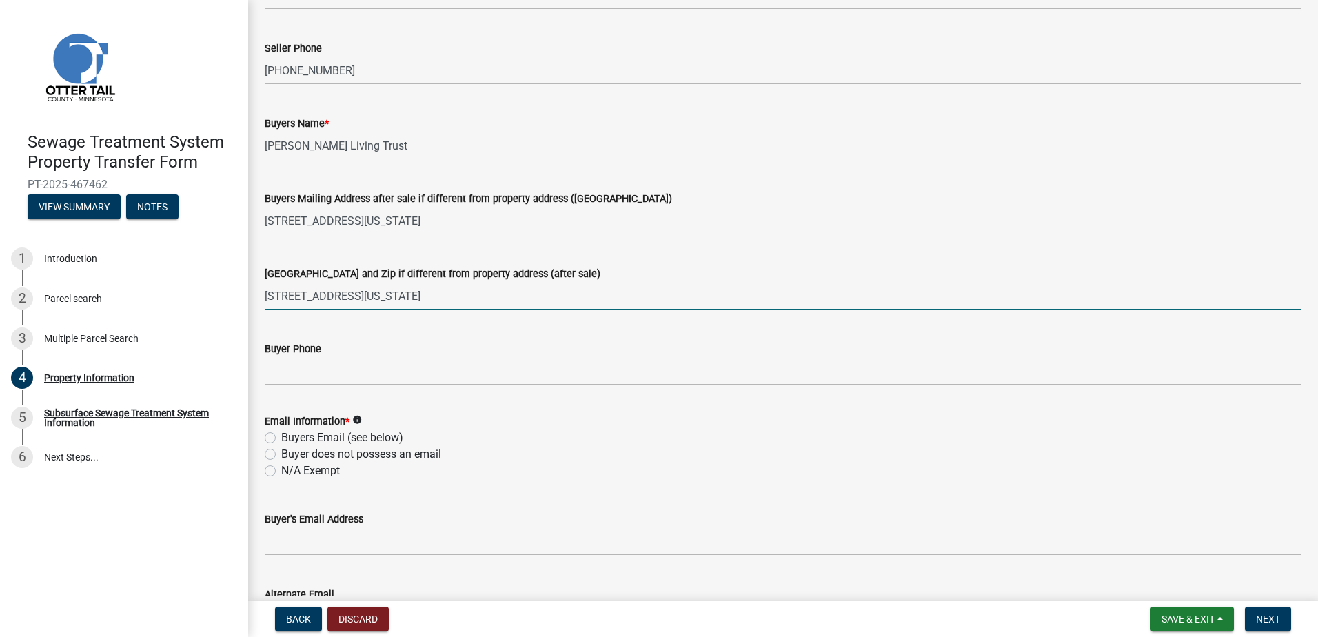
type input "[STREET_ADDRESS][US_STATE]"
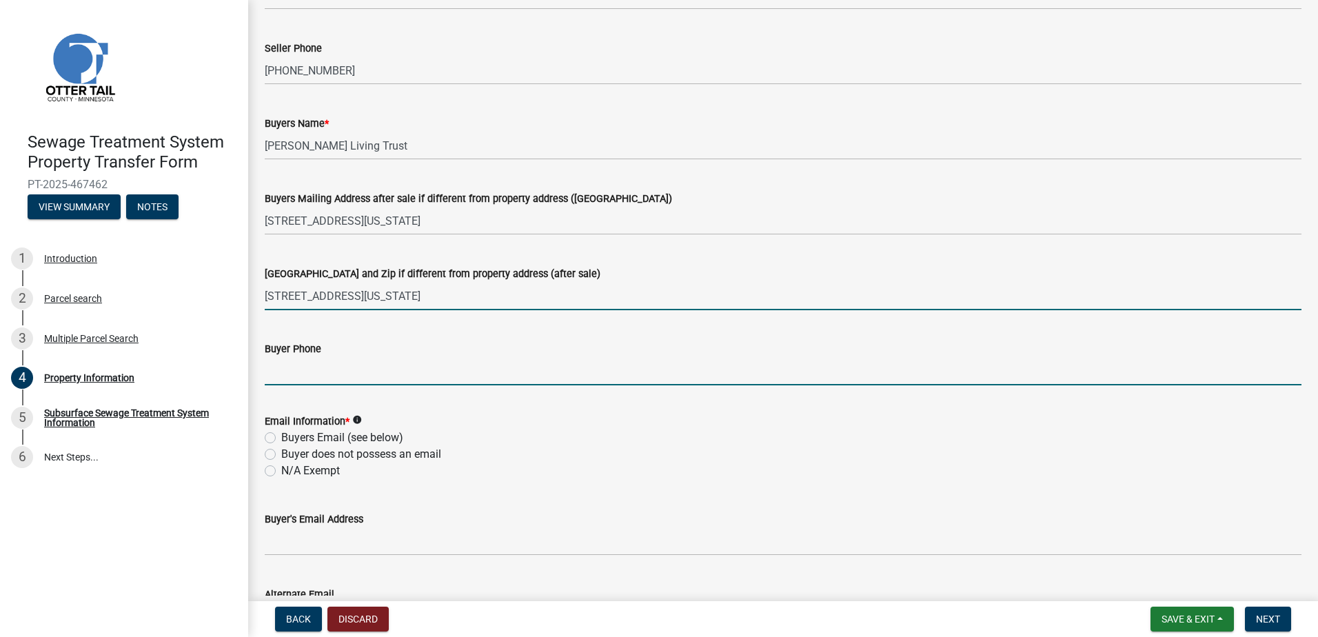
click at [312, 374] on input "Buyer Phone" at bounding box center [783, 371] width 1037 height 28
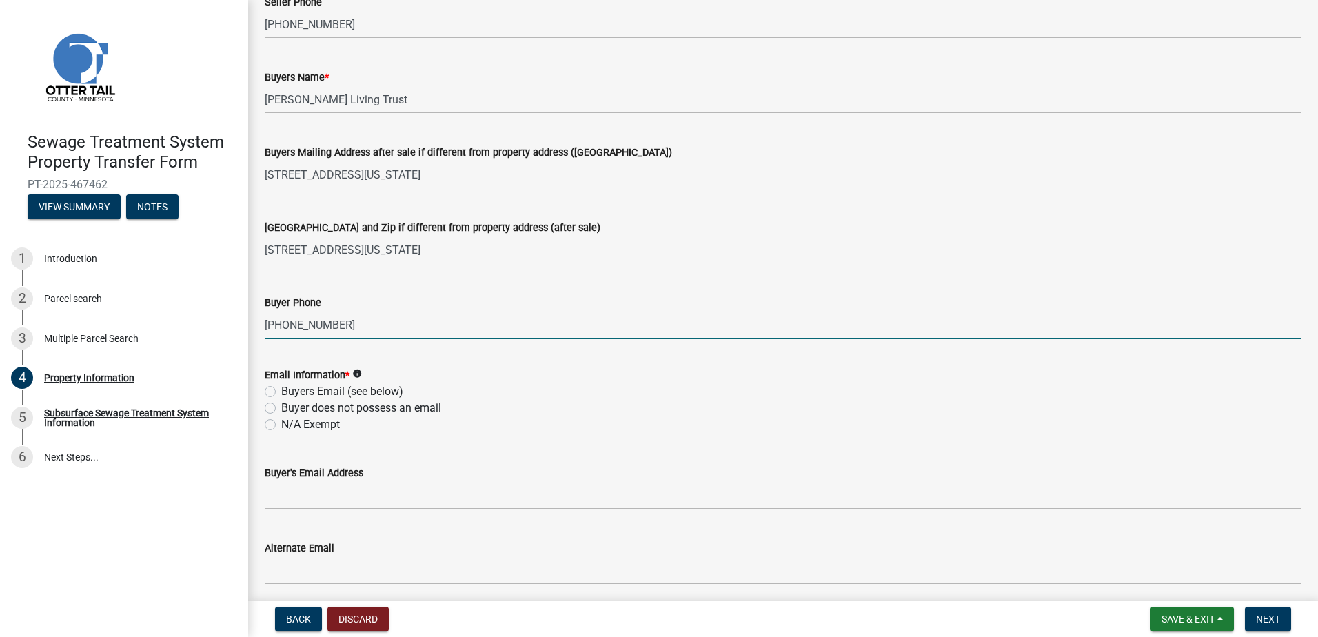
scroll to position [276, 0]
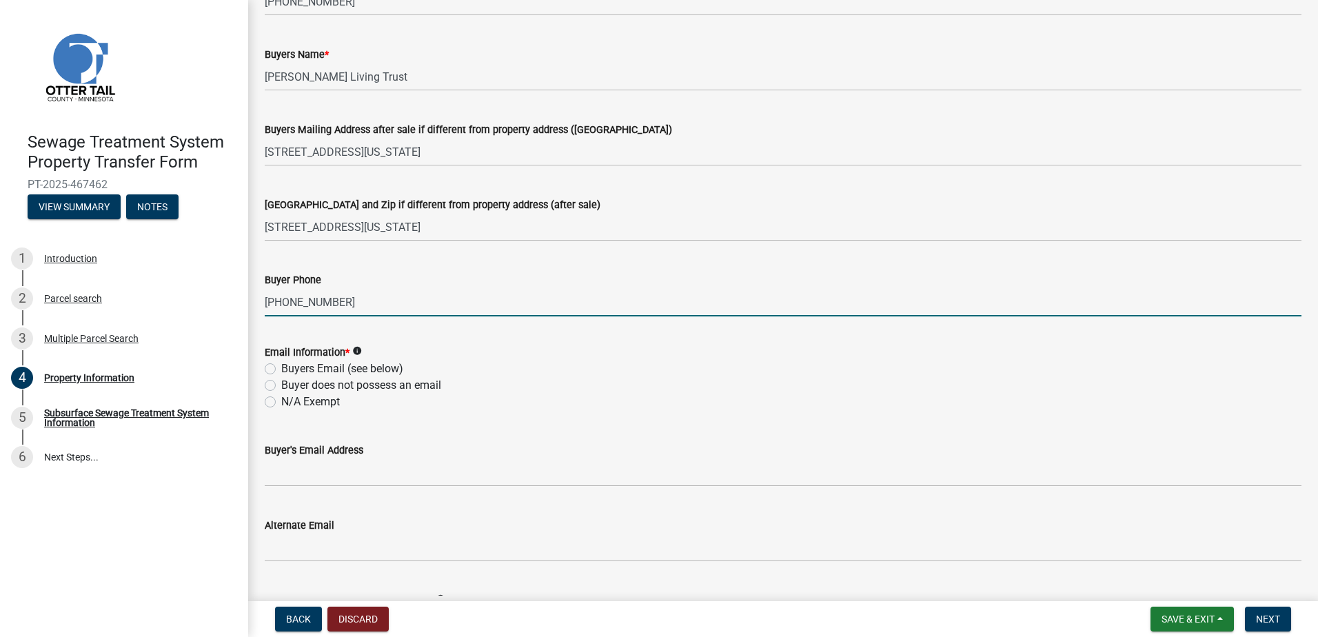
type input "[PHONE_NUMBER]"
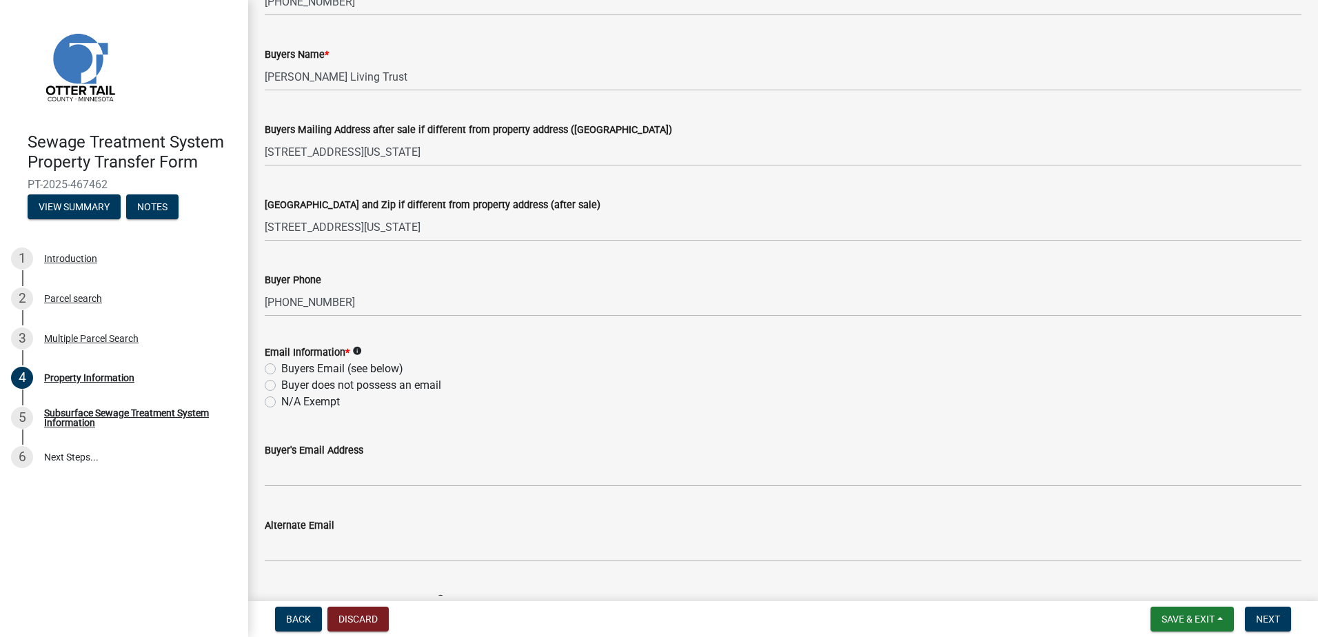
click at [281, 369] on label "Buyers Email (see below)" at bounding box center [342, 369] width 122 height 17
click at [281, 369] on input "Buyers Email (see below)" at bounding box center [285, 365] width 9 height 9
radio input "true"
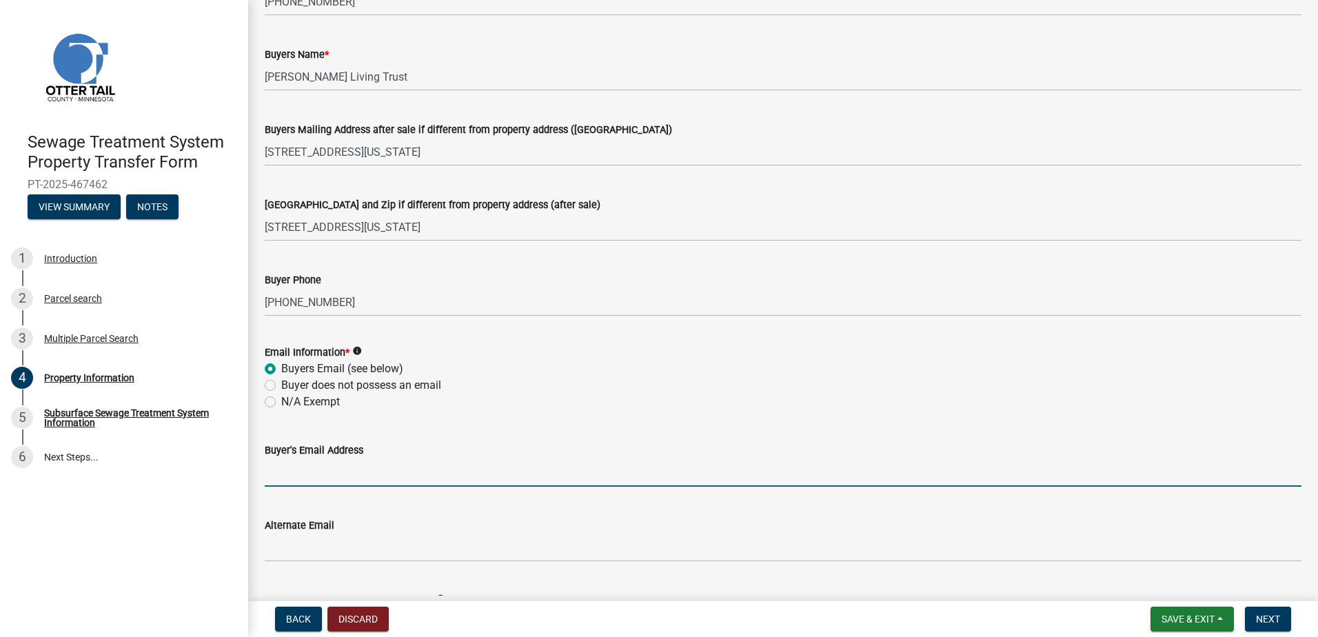
click at [343, 476] on input "Buyer's Email Address" at bounding box center [783, 473] width 1037 height 28
type input "[EMAIL_ADDRESS][DOMAIN_NAME]"
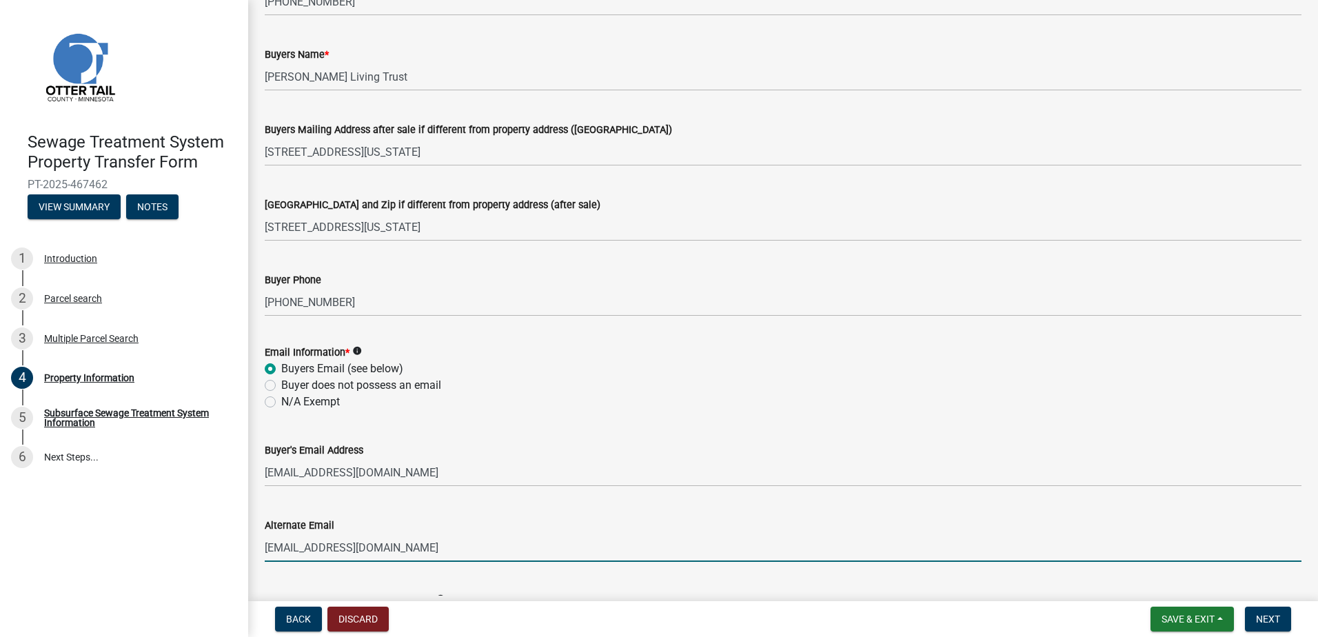
drag, startPoint x: 393, startPoint y: 543, endPoint x: 153, endPoint y: 540, distance: 240.0
click at [147, 550] on div "Sewage Treatment System Property Transfer Form PT-2025-467462 View Summary Note…" at bounding box center [659, 318] width 1318 height 637
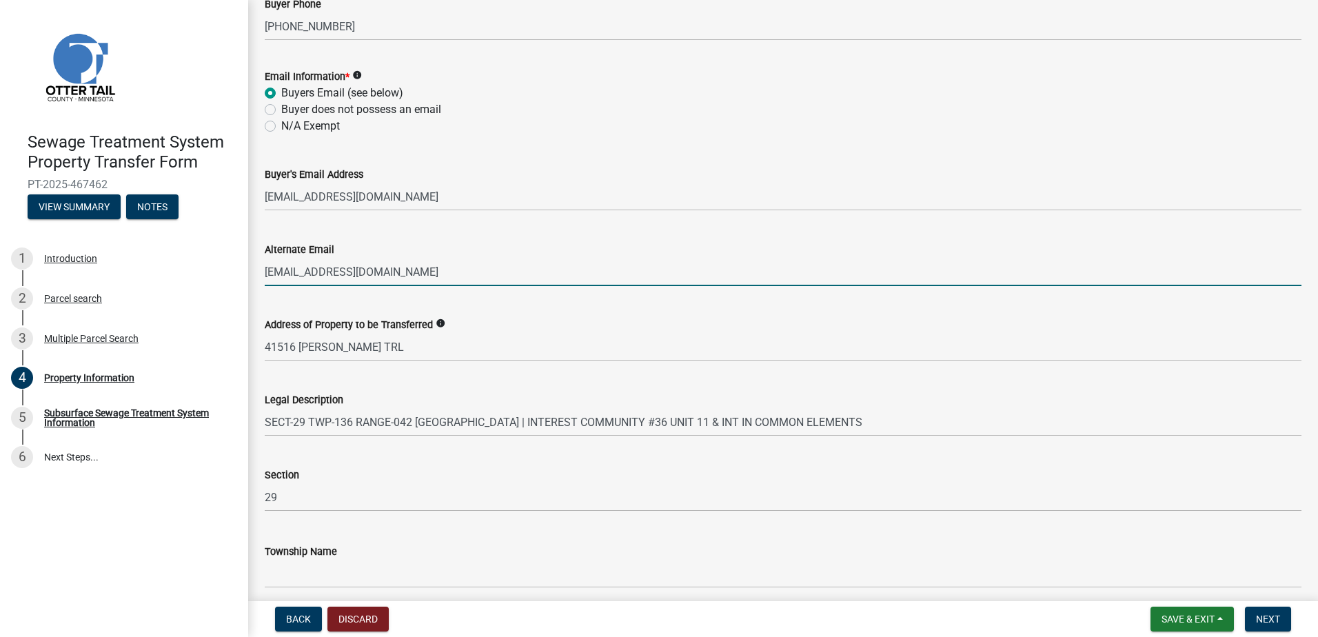
scroll to position [609, 0]
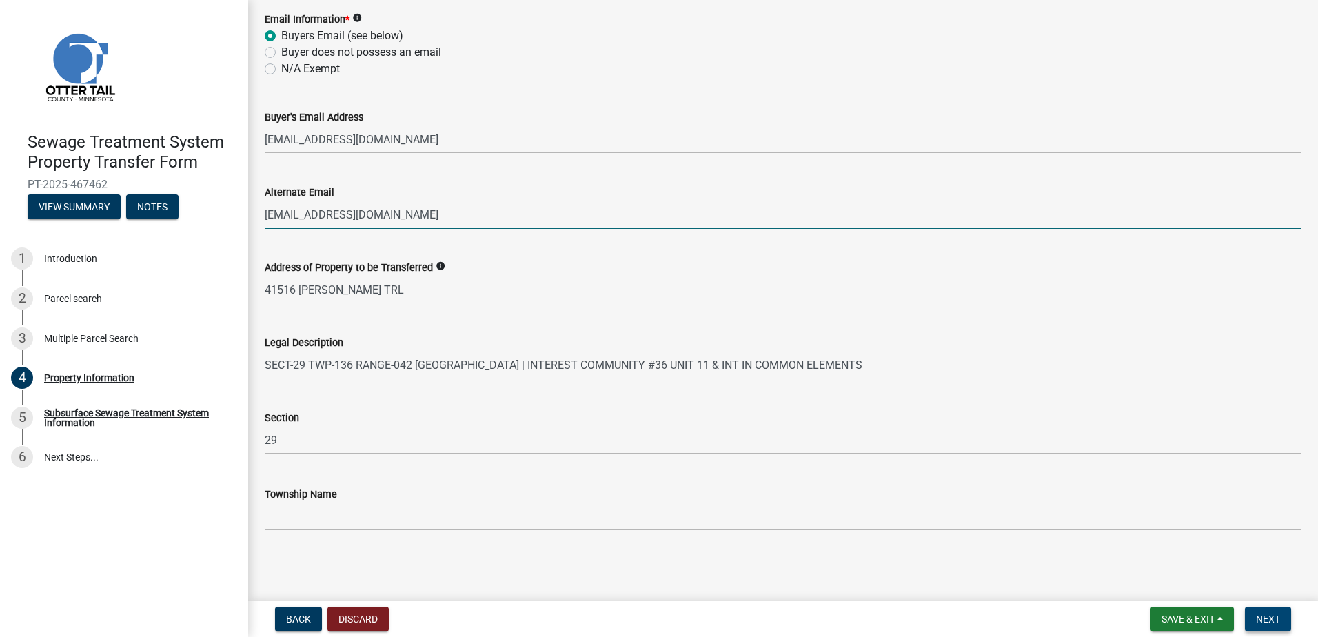
type input "[EMAIL_ADDRESS][DOMAIN_NAME]"
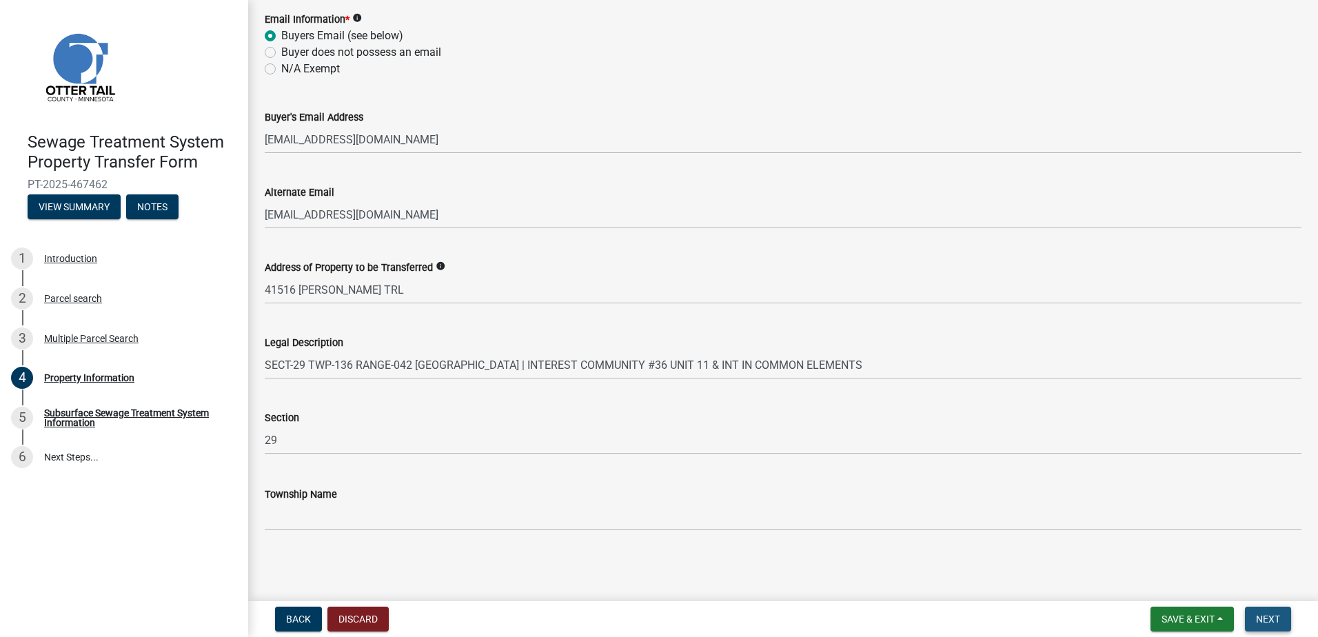
click at [1271, 619] on span "Next" at bounding box center [1268, 619] width 24 height 11
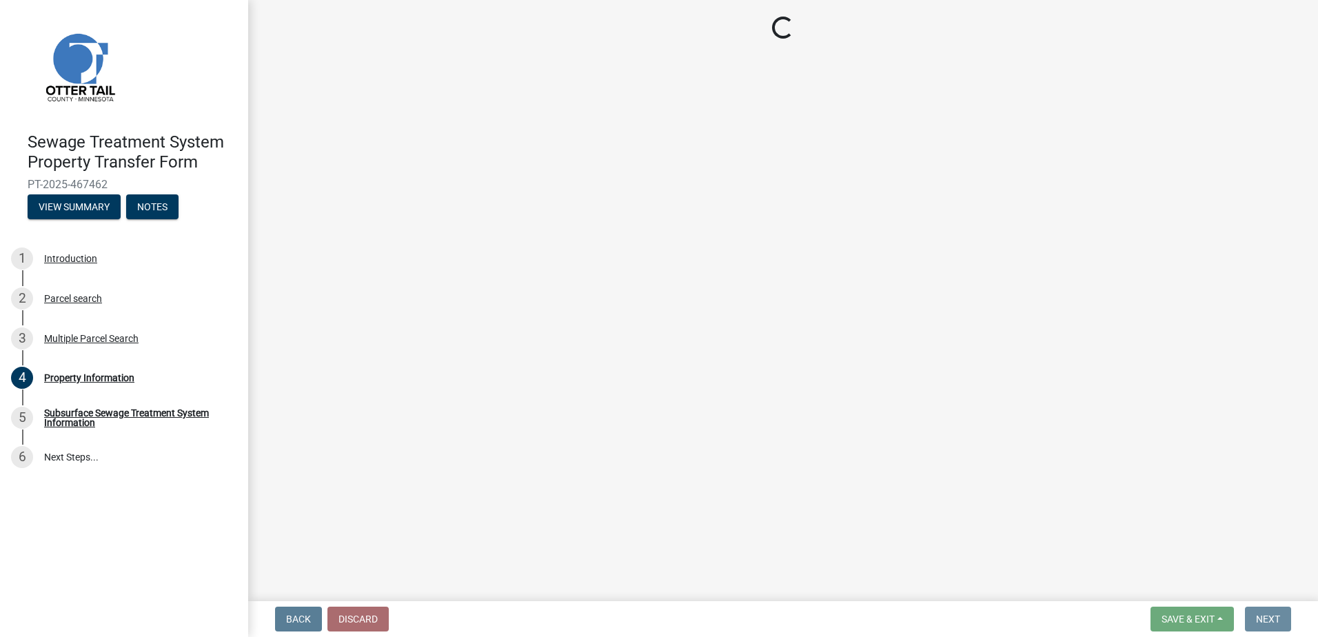
scroll to position [0, 0]
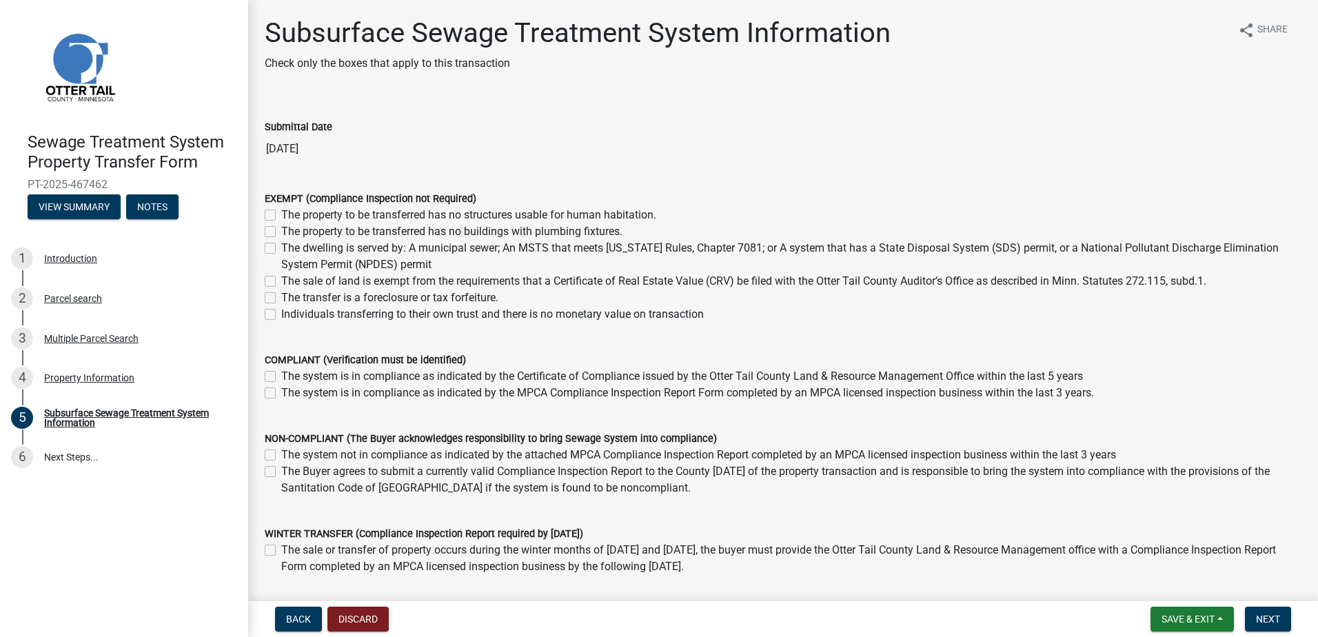
click at [281, 316] on label "Individuals transferring to their own trust and there is no monetary value on t…" at bounding box center [492, 314] width 423 height 17
click at [281, 315] on input "Individuals transferring to their own trust and there is no monetary value on t…" at bounding box center [285, 310] width 9 height 9
checkbox input "true"
checkbox input "false"
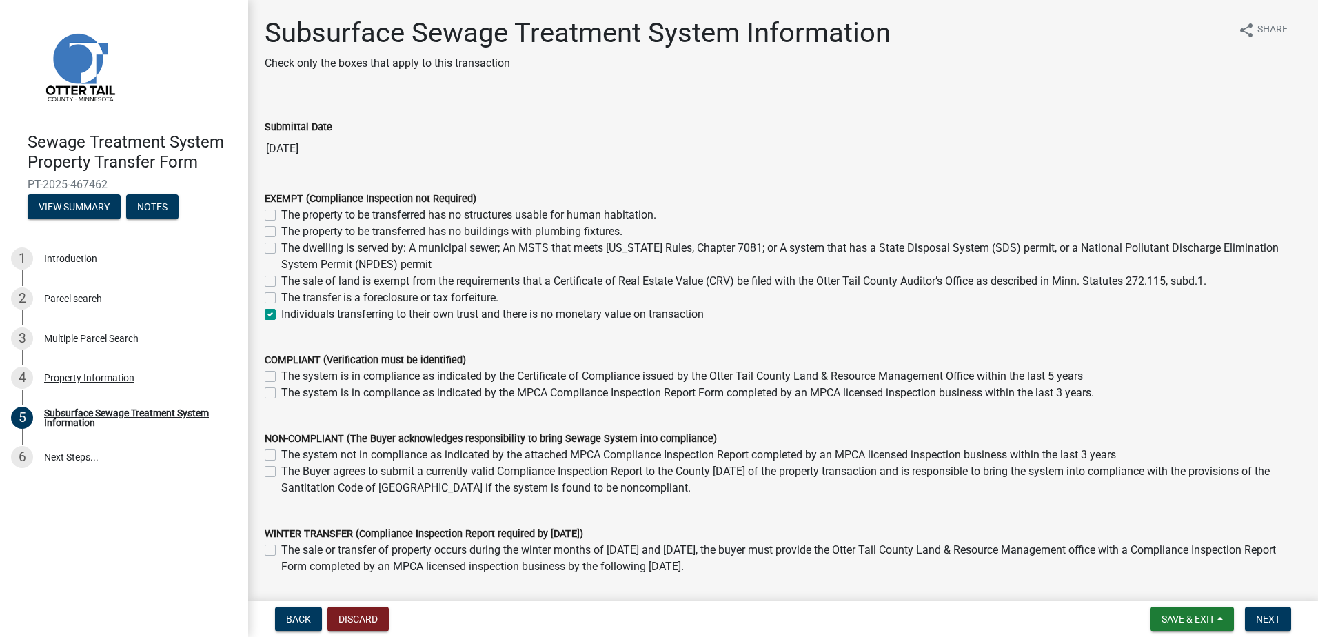
checkbox input "false"
checkbox input "true"
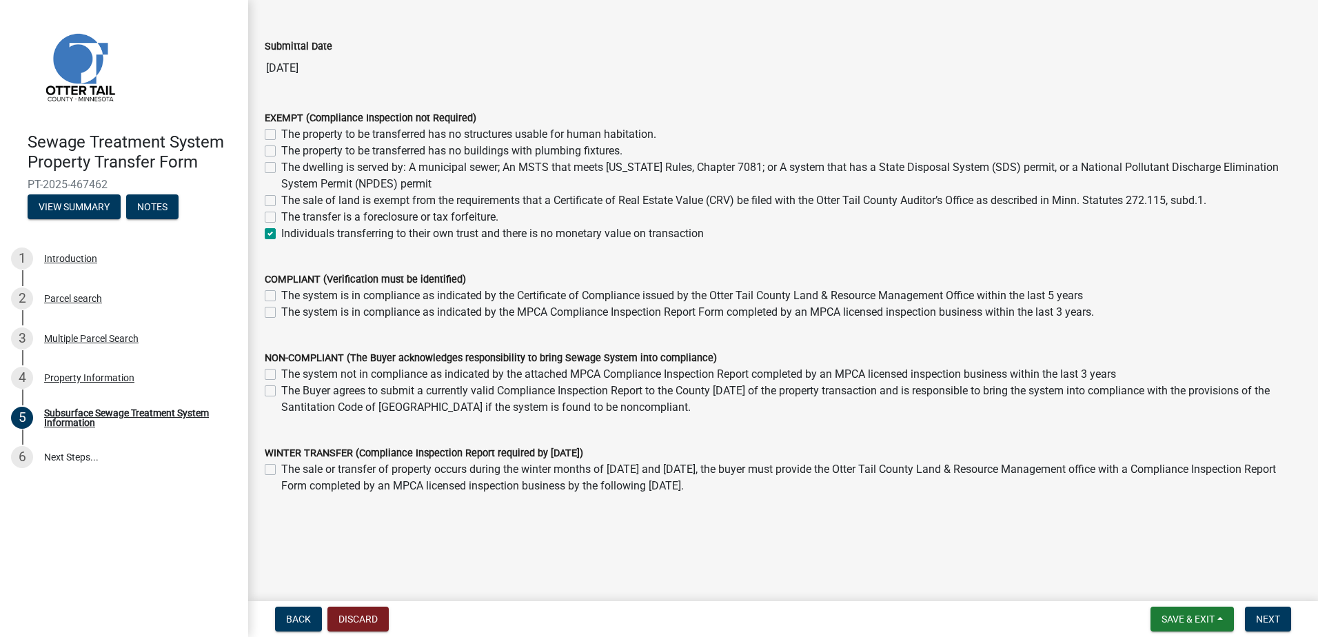
scroll to position [90, 0]
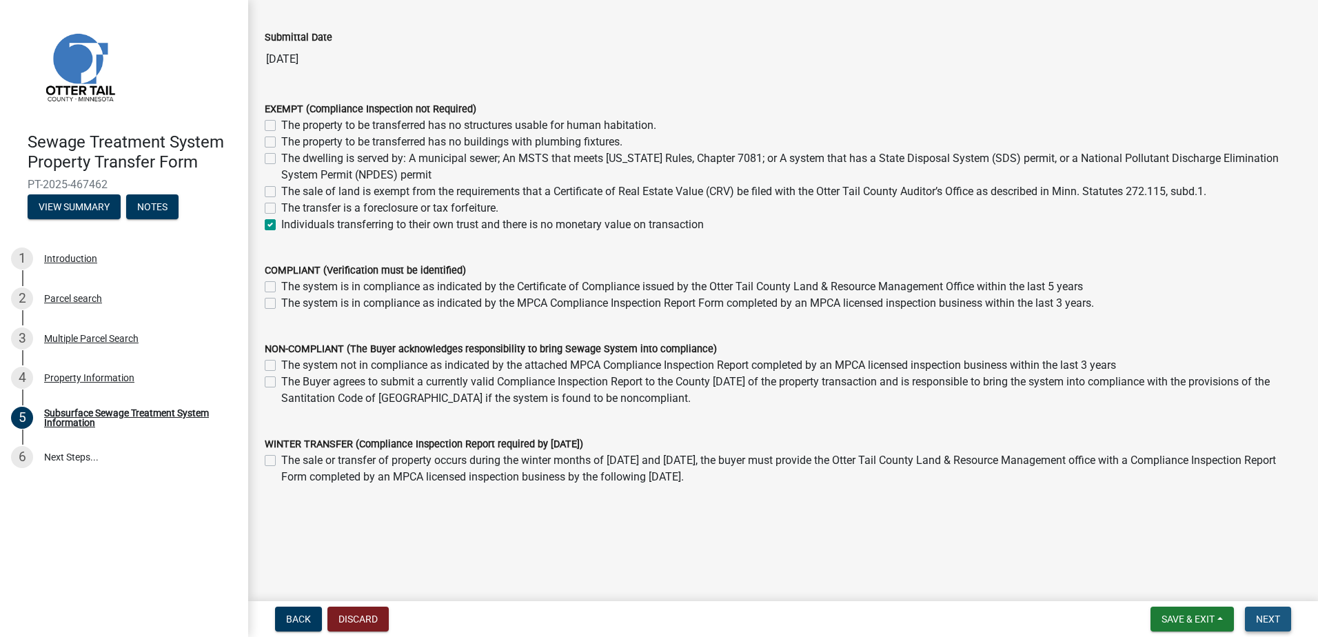
click at [1256, 621] on span "Next" at bounding box center [1268, 619] width 24 height 11
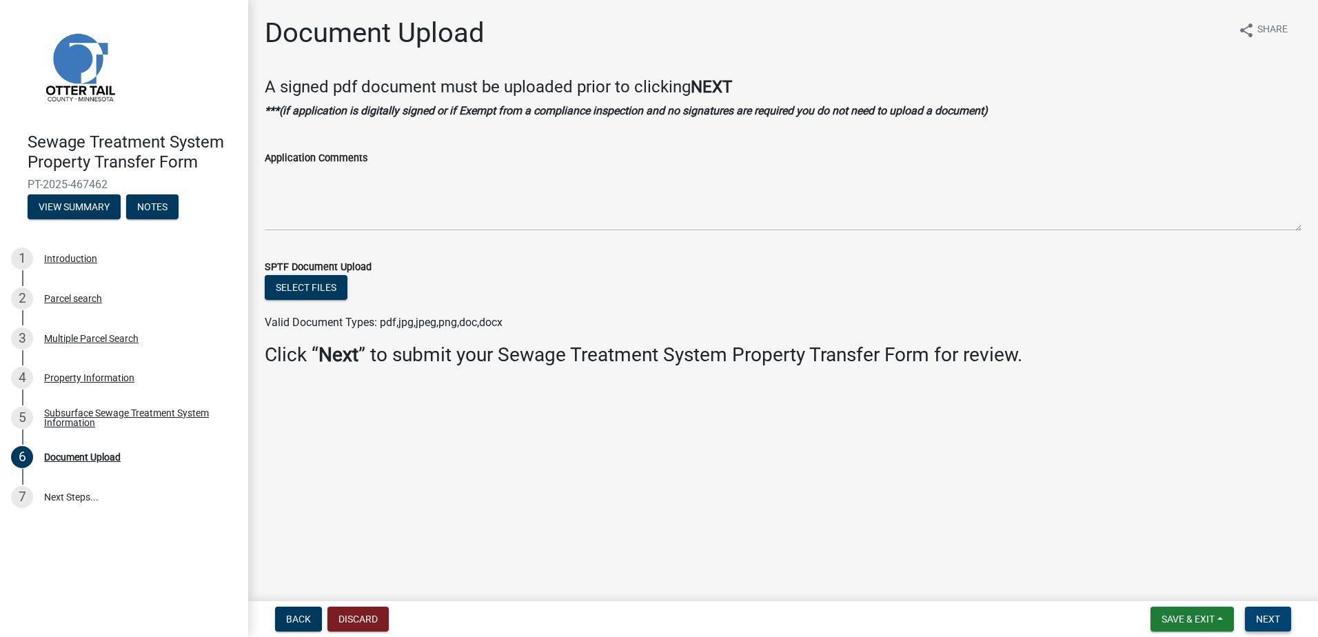
click at [1274, 621] on span "Next" at bounding box center [1268, 619] width 24 height 11
